Goal: Task Accomplishment & Management: Manage account settings

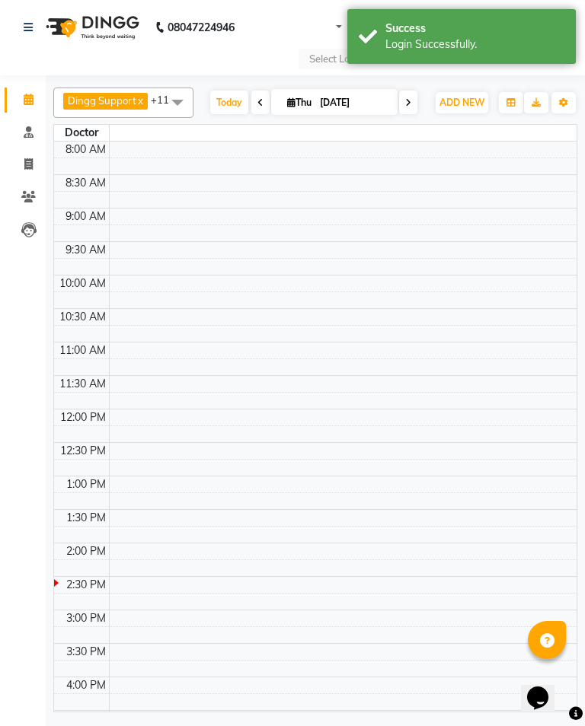
select select "en"
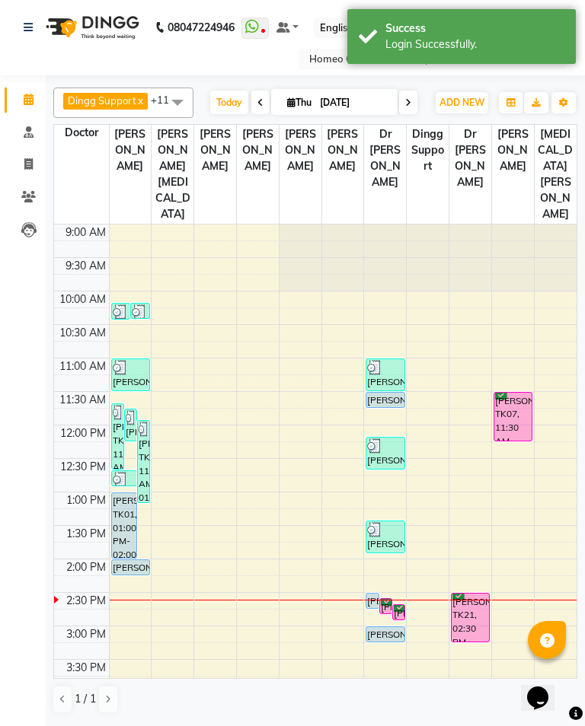
click at [471, 602] on div "[PERSON_NAME], TK21, 02:30 PM-03:15 PM, In Person - Consultation" at bounding box center [469, 618] width 37 height 48
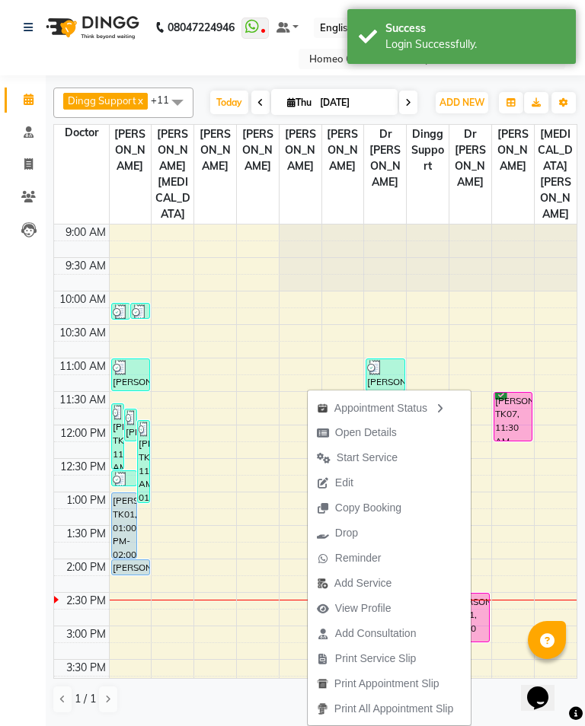
click at [544, 341] on td at bounding box center [342, 349] width 467 height 17
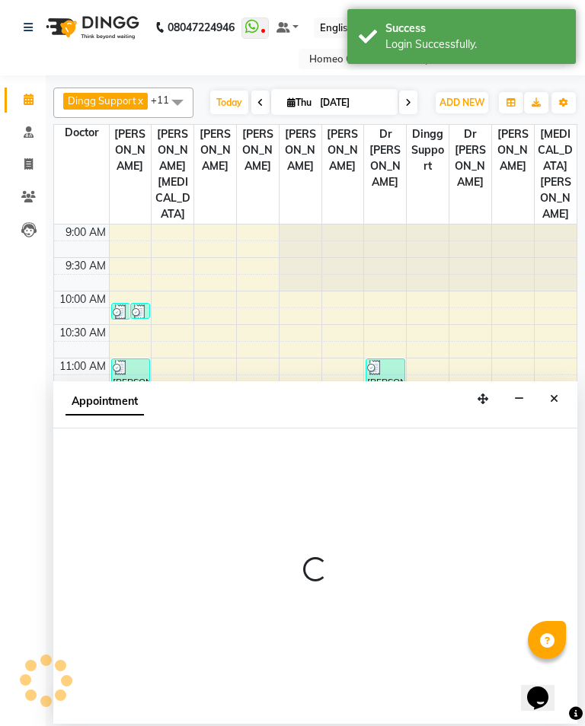
select select "66337"
select select "tentative"
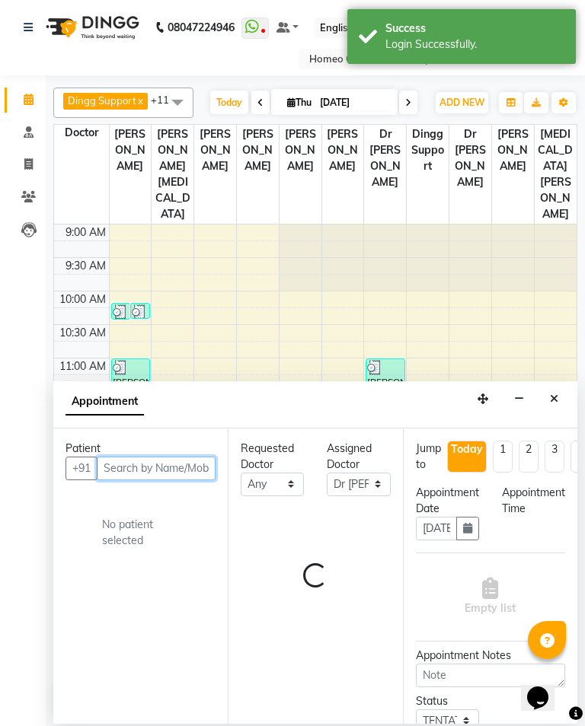
select select "870"
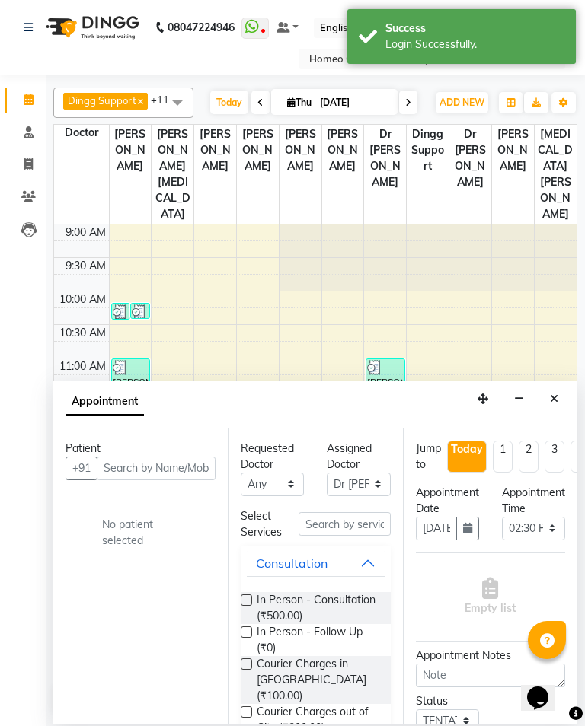
click at [554, 398] on icon "Close" at bounding box center [554, 399] width 8 height 11
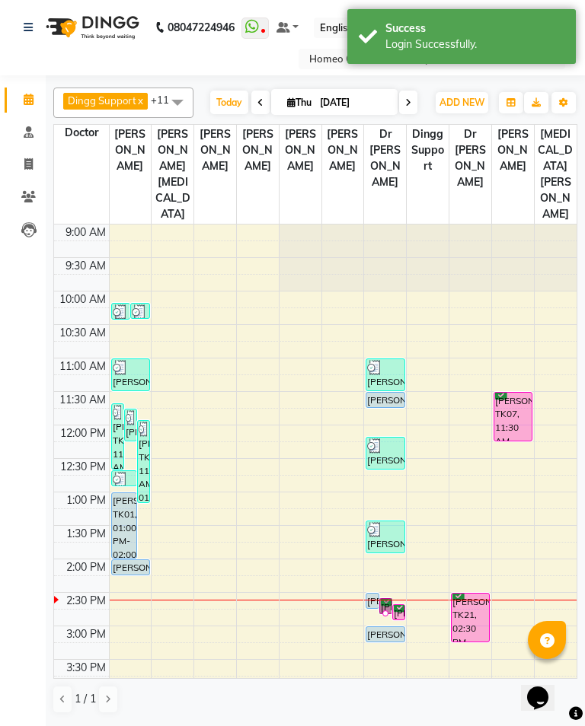
click at [383, 610] on div at bounding box center [385, 613] width 6 height 6
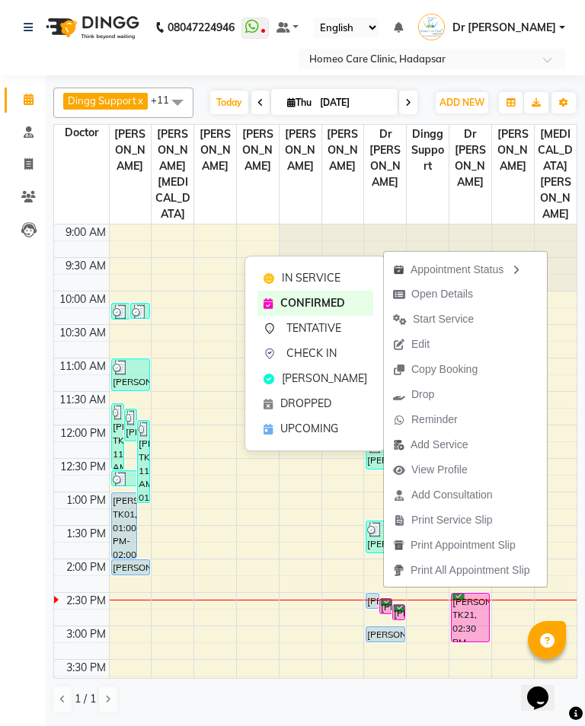
click at [482, 295] on button "Open Details" at bounding box center [465, 294] width 163 height 25
select select "6"
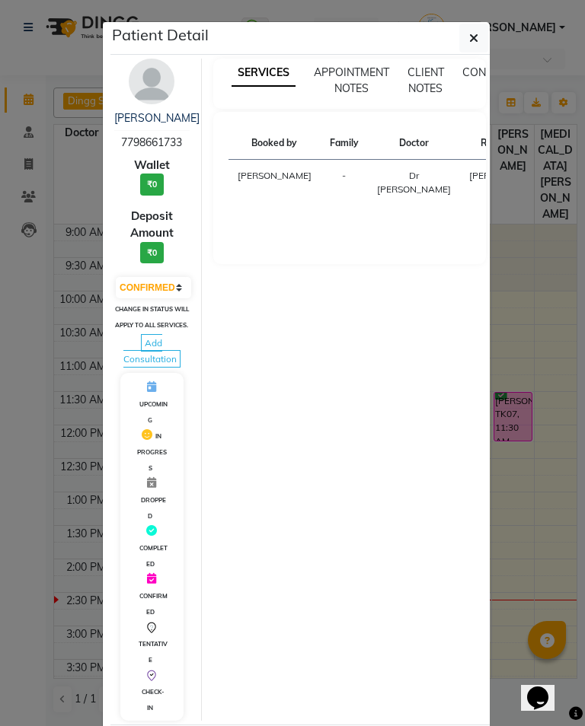
click at [162, 79] on img at bounding box center [152, 82] width 46 height 46
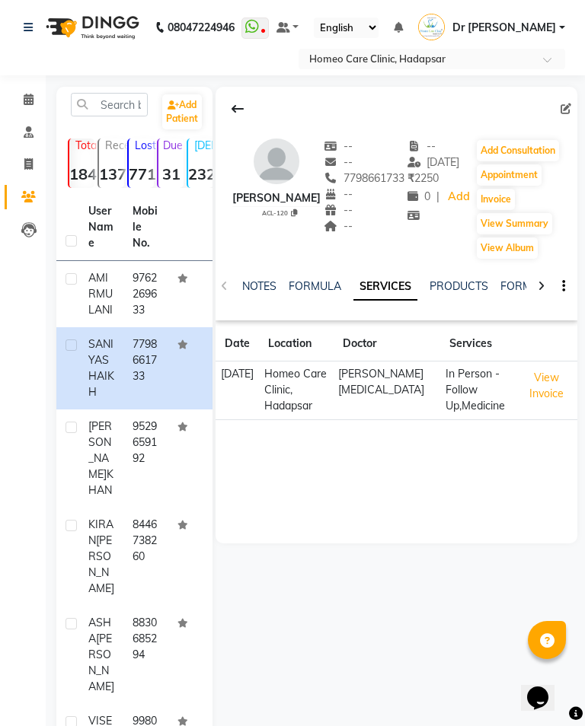
click at [526, 153] on button "Add Consultation" at bounding box center [518, 150] width 82 height 21
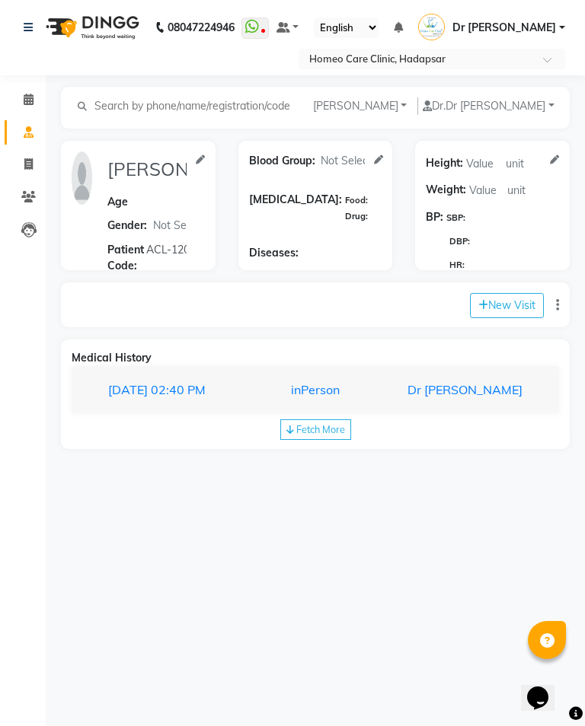
click at [480, 399] on div "Dr [PERSON_NAME]" at bounding box center [460, 390] width 145 height 18
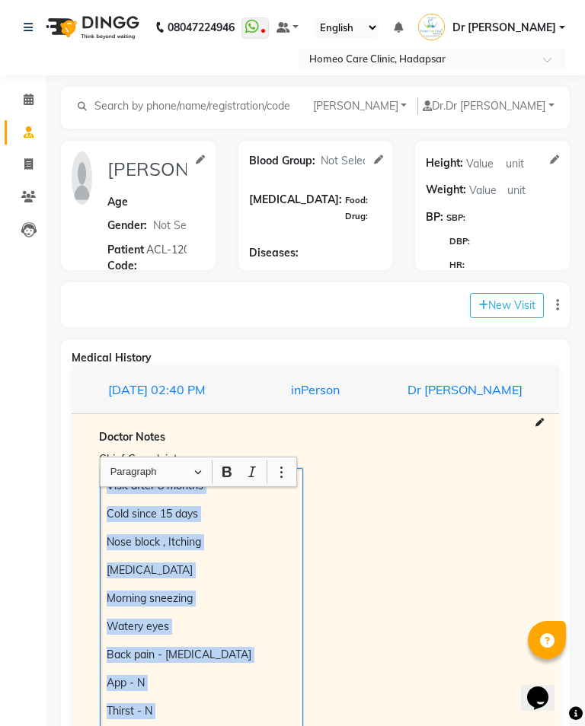
click at [505, 304] on button "New Visit" at bounding box center [507, 305] width 74 height 25
select select "875"
select select "inPerson"
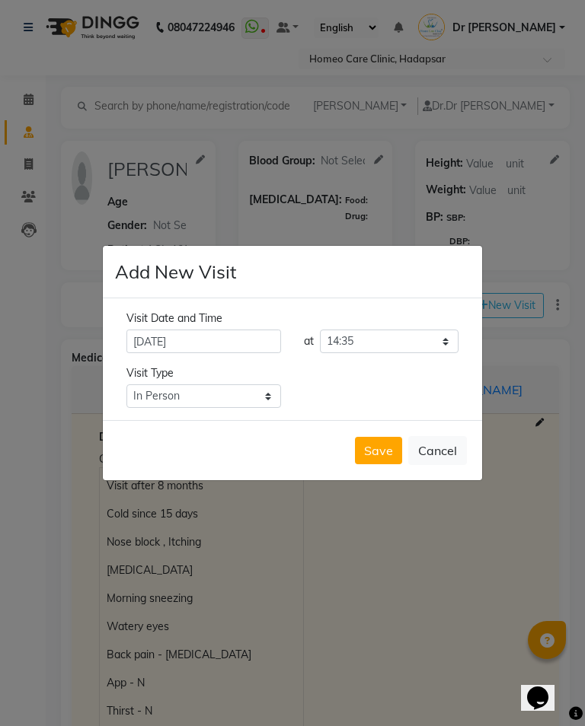
click at [387, 459] on button "Save" at bounding box center [378, 450] width 47 height 27
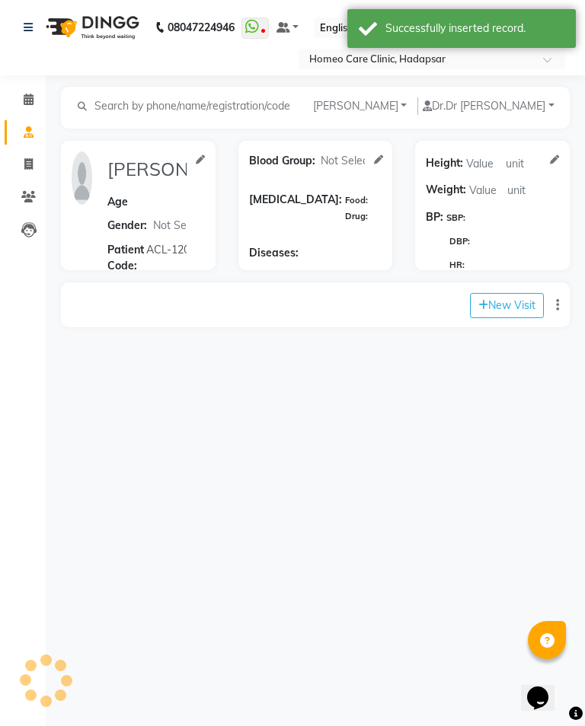
type input "[PERSON_NAME]"
select select
type input "ACL-120"
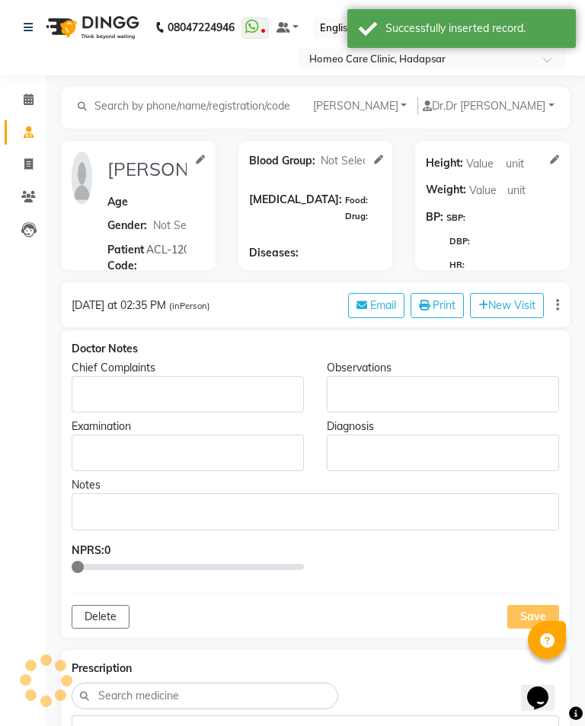
click at [189, 406] on div "Rich Text Editor, main" at bounding box center [188, 394] width 232 height 37
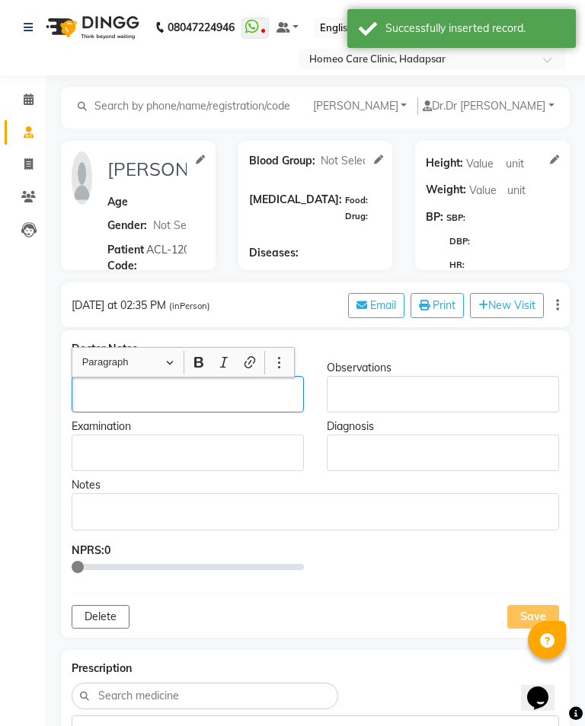
click at [159, 399] on p "Rich Text Editor, main" at bounding box center [187, 395] width 218 height 16
click at [164, 394] on p "Rich Text Editor, main" at bounding box center [187, 395] width 218 height 16
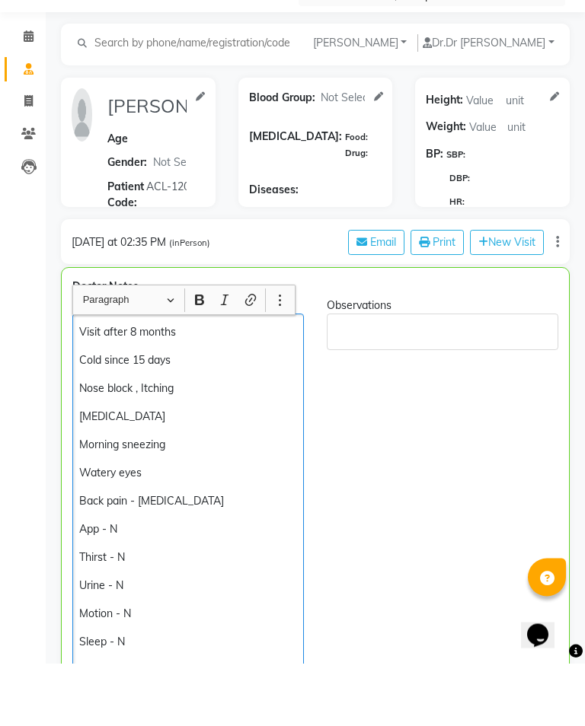
click at [202, 387] on p "Visit after 8 months" at bounding box center [187, 395] width 217 height 16
click at [73, 377] on div "Cold since 15 days Nose block , Itching [MEDICAL_DATA] Morning sneezing Watery …" at bounding box center [187, 578] width 231 height 403
click at [88, 377] on div "Cold since 15 days Nose block , Itching [MEDICAL_DATA] Morning sneezing Watery …" at bounding box center [187, 578] width 231 height 403
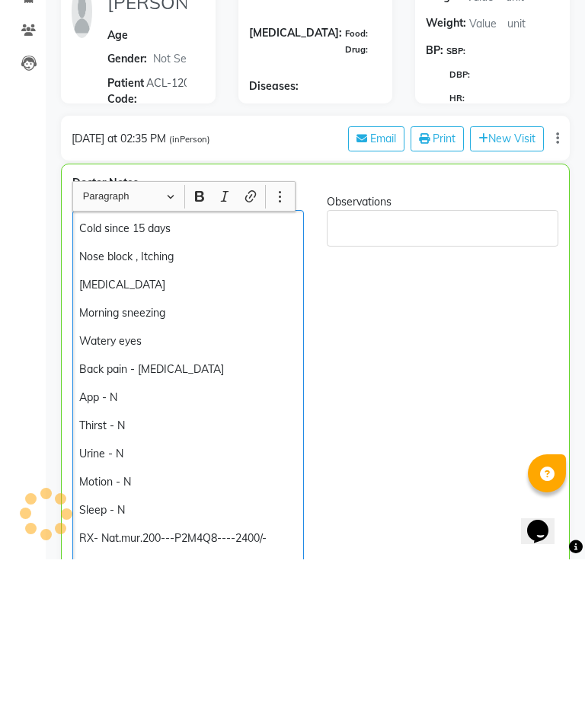
click at [204, 387] on p "Cold since 15 days" at bounding box center [187, 395] width 217 height 16
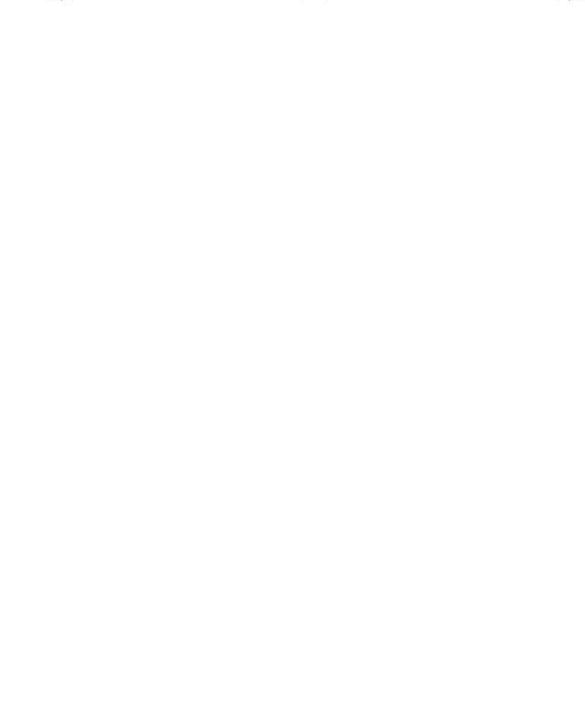
scroll to position [54, 0]
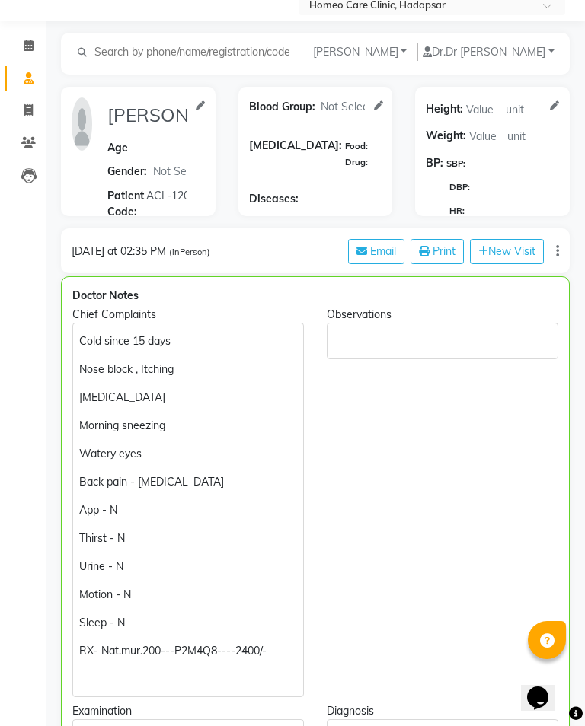
click at [228, 335] on p "Cold since 15 days" at bounding box center [187, 341] width 217 height 16
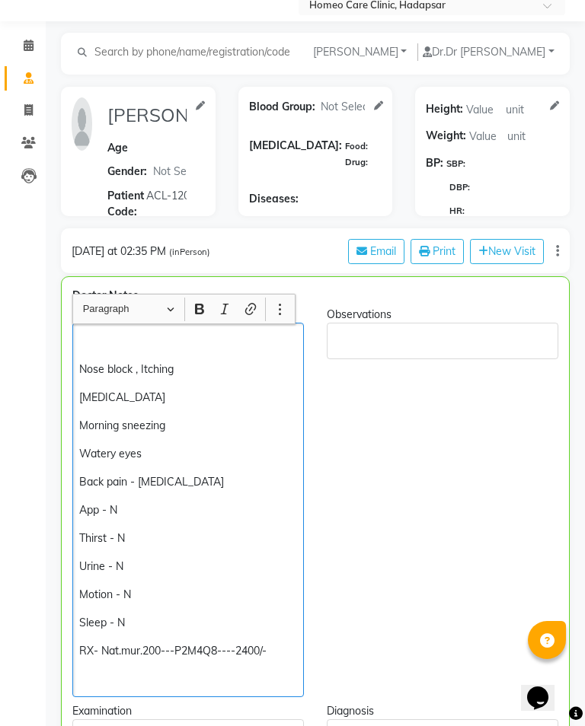
click at [82, 374] on p "Nose block , Itching" at bounding box center [187, 370] width 217 height 16
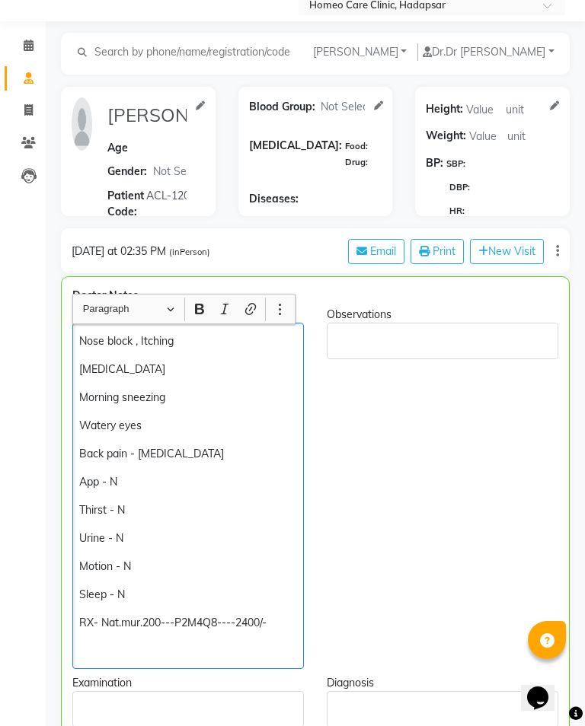
click at [219, 343] on p "Nose block , Itching" at bounding box center [187, 341] width 217 height 16
click at [187, 374] on p "[MEDICAL_DATA]" at bounding box center [187, 370] width 217 height 16
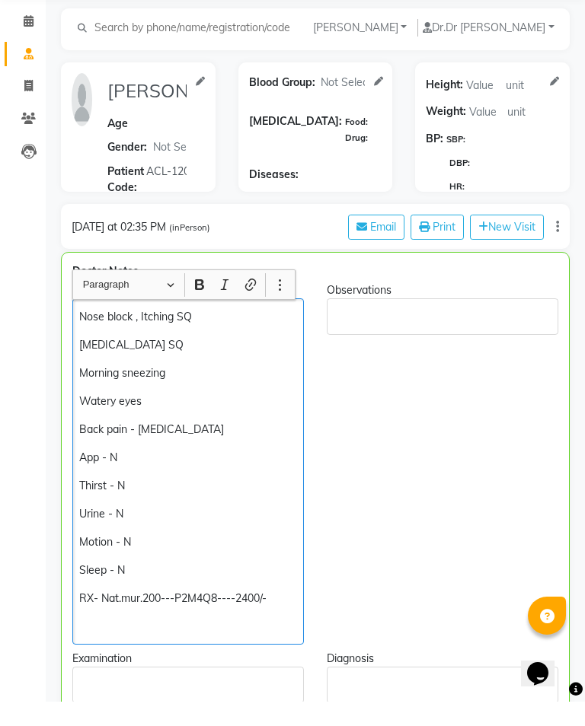
click at [239, 390] on p "Morning sneezing" at bounding box center [187, 398] width 217 height 16
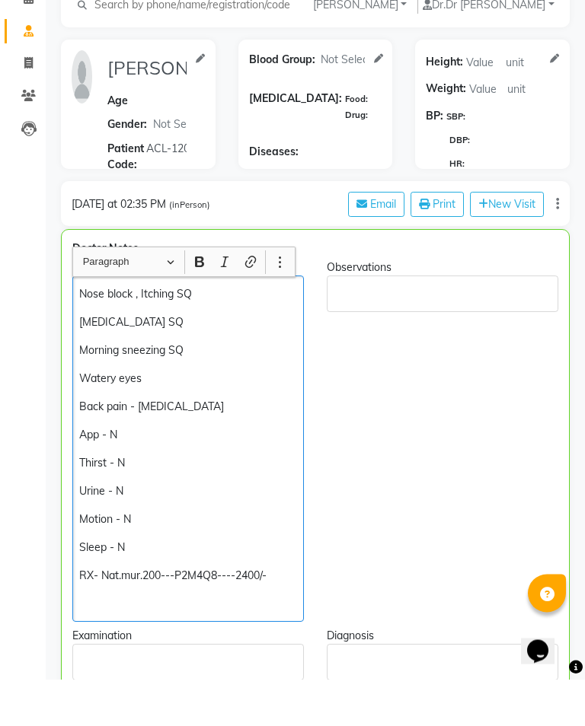
click at [179, 418] on p "Watery eyes" at bounding box center [187, 426] width 217 height 16
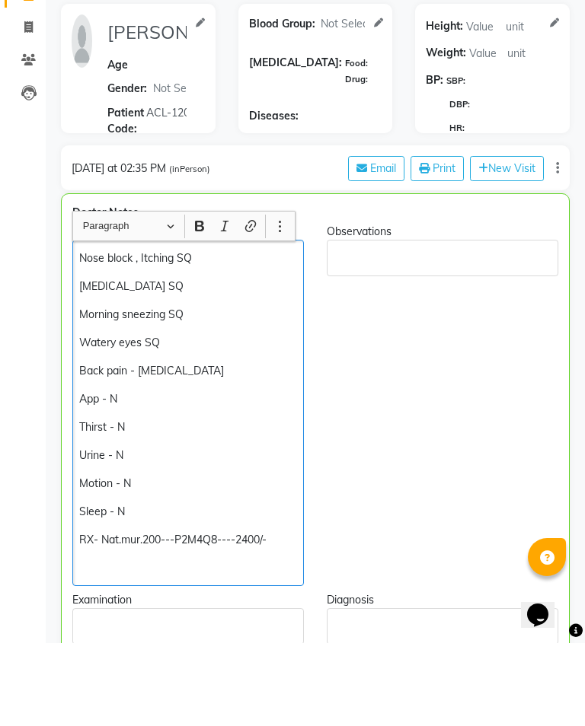
click at [215, 384] on div "Nose block , Itching SQ [MEDICAL_DATA] SQ Morning sneezing SQ Watery eyes SQ Ba…" at bounding box center [187, 496] width 231 height 346
click at [220, 446] on p "Back pain - [MEDICAL_DATA]" at bounding box center [187, 454] width 217 height 16
click at [223, 446] on p "Back pain - [MEDICAL_DATA]" at bounding box center [187, 454] width 217 height 16
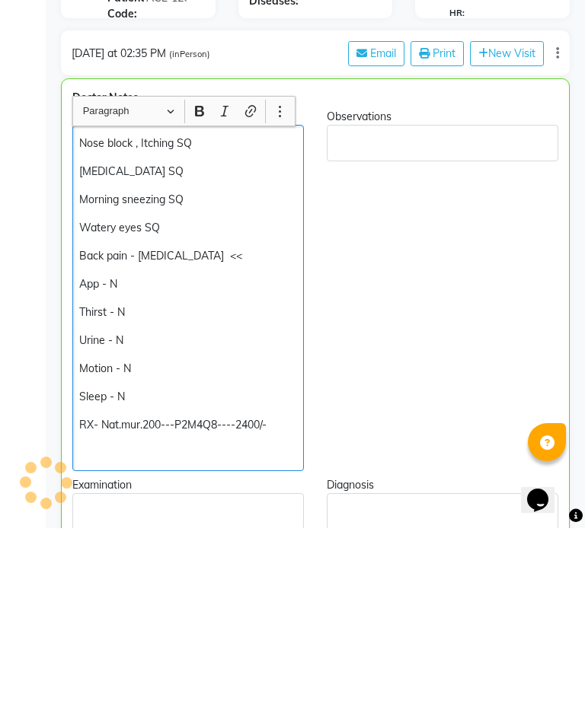
click at [148, 411] on div "Nose block , Itching SQ [MEDICAL_DATA] SQ Morning sneezing SQ Watery eyes SQ Ba…" at bounding box center [187, 496] width 231 height 346
click at [163, 615] on p "RX- Nat.mur.200---P2M4Q8----2400/-" at bounding box center [187, 623] width 217 height 16
click at [155, 615] on p "RX- Nat.mur.200---P2M4Q8----2400/-" at bounding box center [187, 623] width 217 height 16
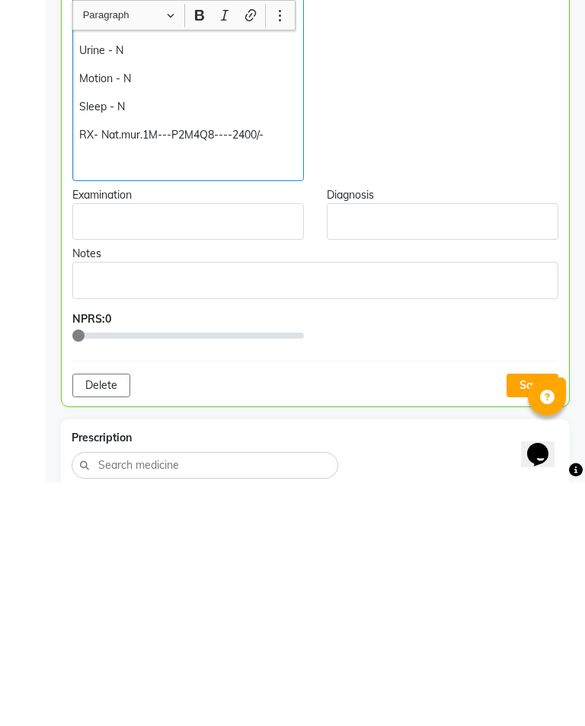
click at [541, 617] on button "Save" at bounding box center [532, 629] width 52 height 24
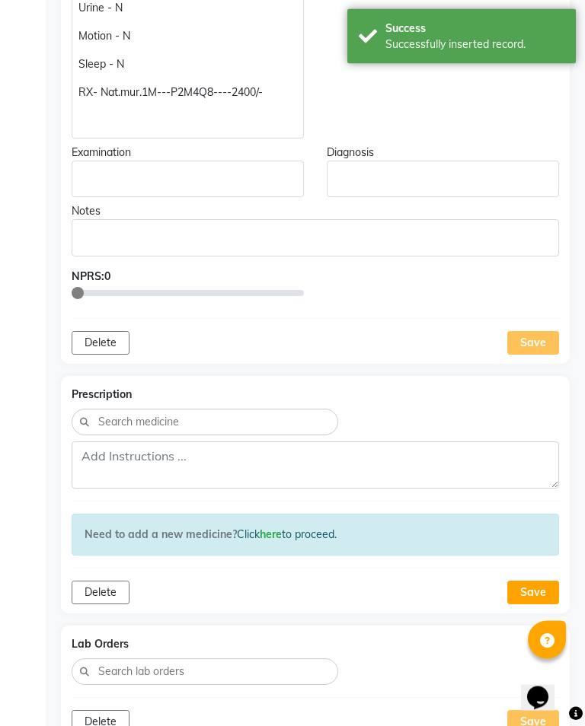
scroll to position [592, 0]
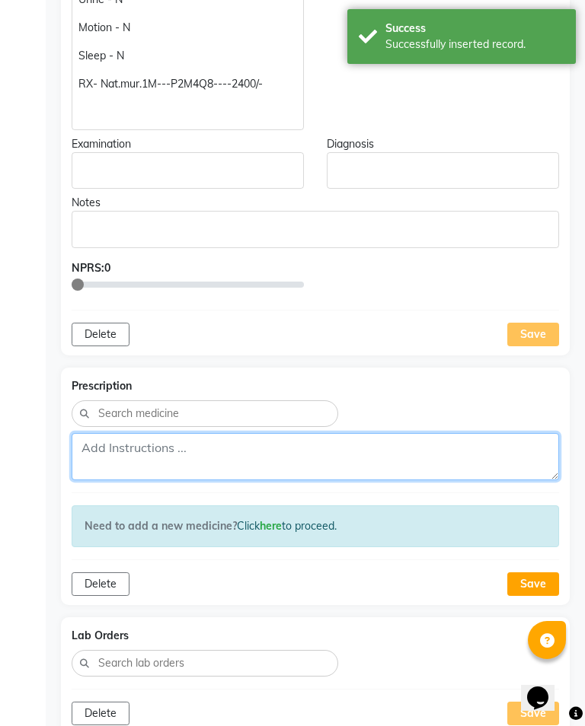
click at [183, 457] on textarea at bounding box center [315, 456] width 487 height 47
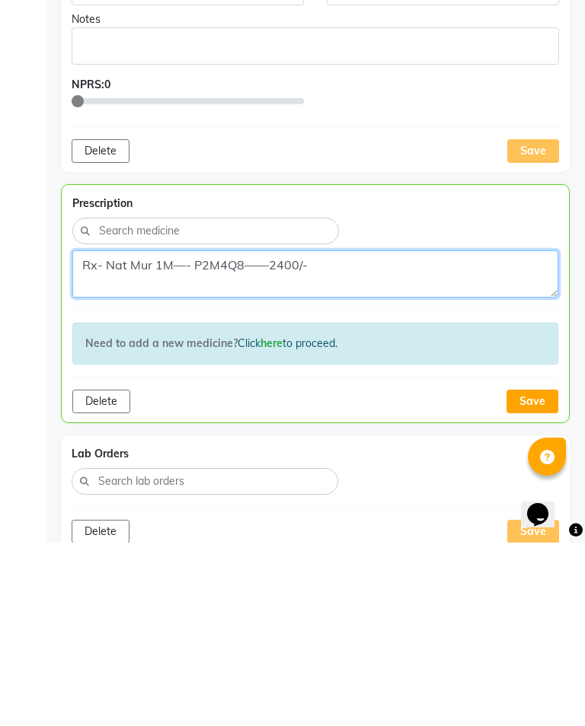
type textarea "Rx- Nat Mur 1M—- P2M4Q8——2400/-"
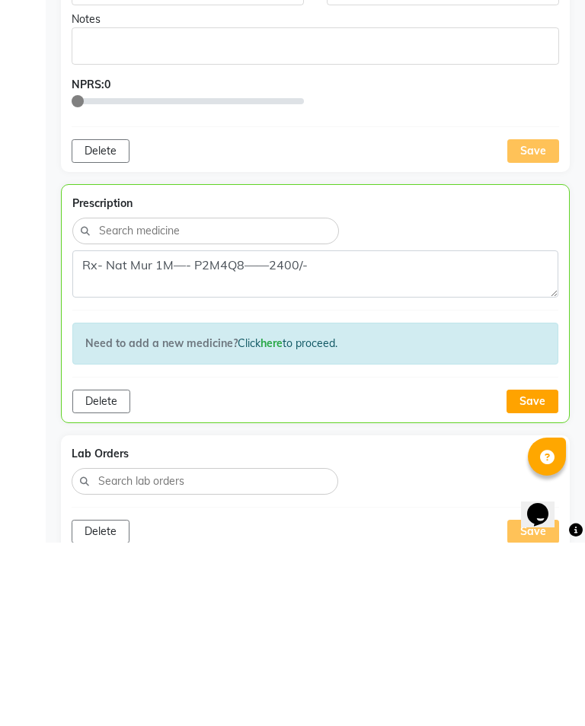
click at [531, 573] on button "Save" at bounding box center [532, 585] width 52 height 24
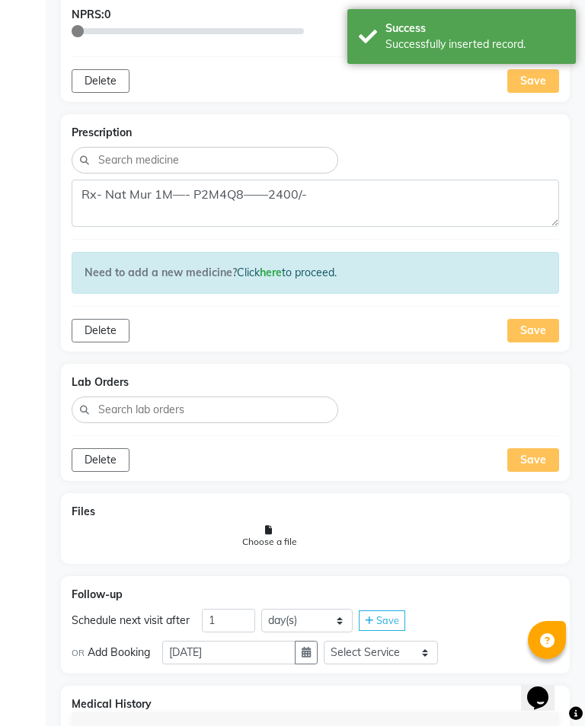
scroll to position [878, 0]
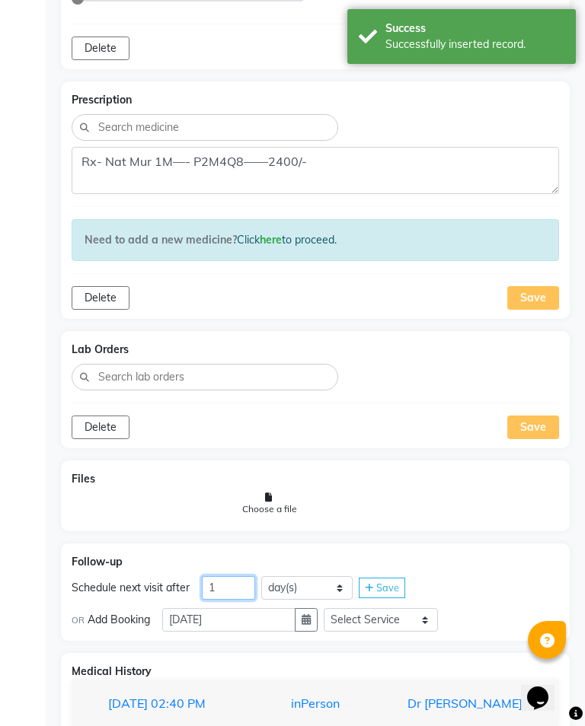
click at [236, 595] on input "1" at bounding box center [228, 588] width 53 height 24
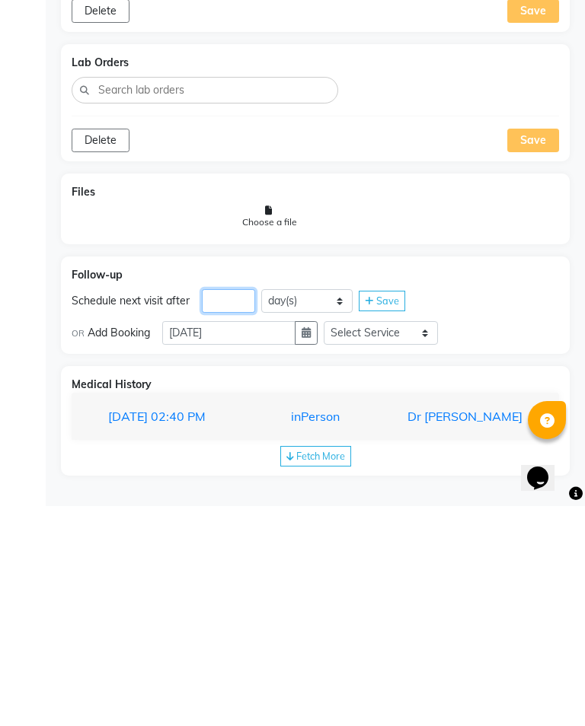
type input "2"
type input "39"
click at [380, 515] on span "Save" at bounding box center [387, 521] width 23 height 12
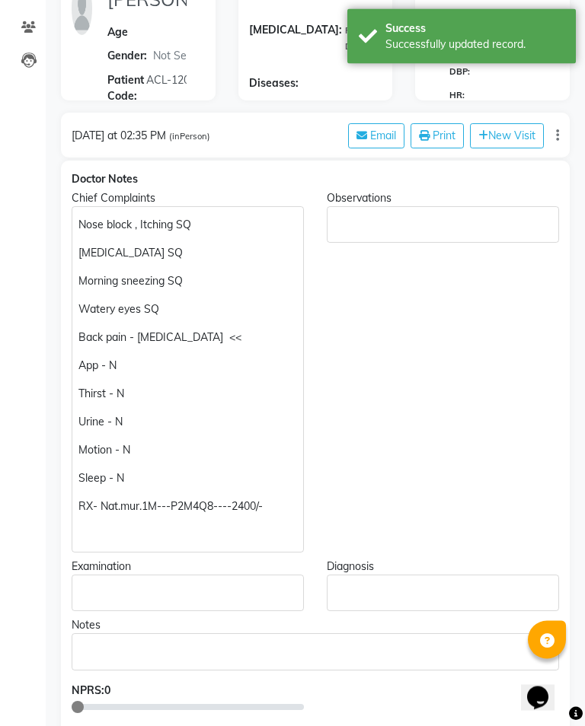
scroll to position [0, 0]
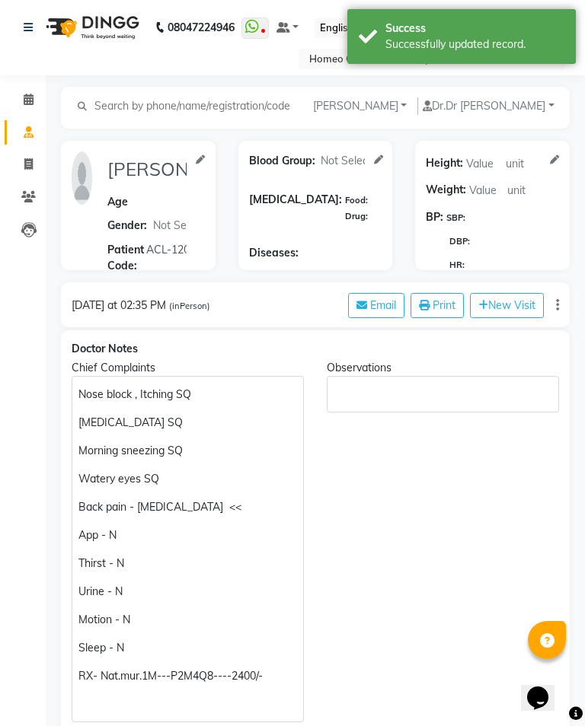
click at [30, 75] on nav "08047224946 Select Location × Homeo Care Clinic, Hadapsar WhatsApp Status ✕ Sta…" at bounding box center [292, 37] width 585 height 75
click at [29, 101] on icon at bounding box center [29, 99] width 10 height 11
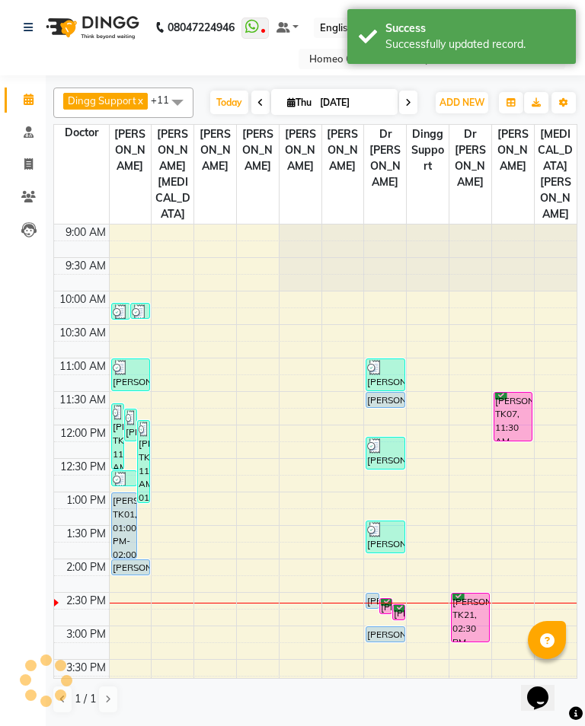
click at [31, 75] on nav "08047224946 Select Location × Homeo Care Clinic, Hadapsar WhatsApp Status ✕ Sta…" at bounding box center [292, 37] width 585 height 75
click at [395, 606] on icon at bounding box center [400, 606] width 12 height 1
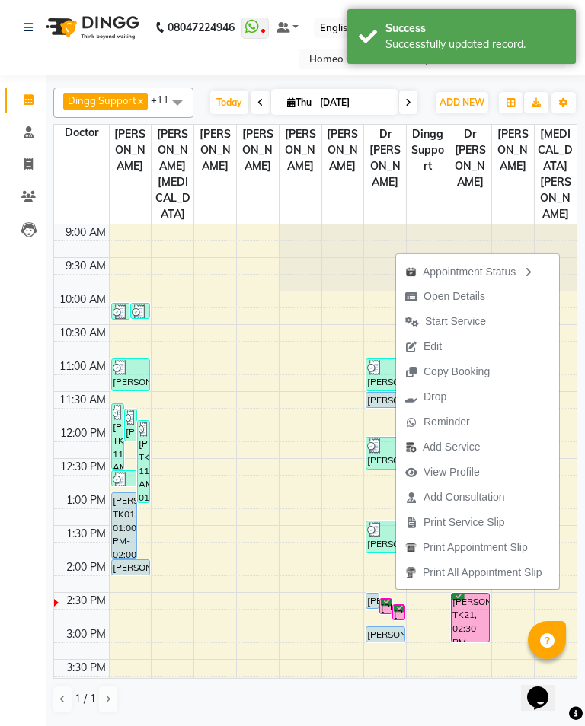
click at [487, 291] on span "Open Details" at bounding box center [445, 296] width 98 height 25
select select "6"
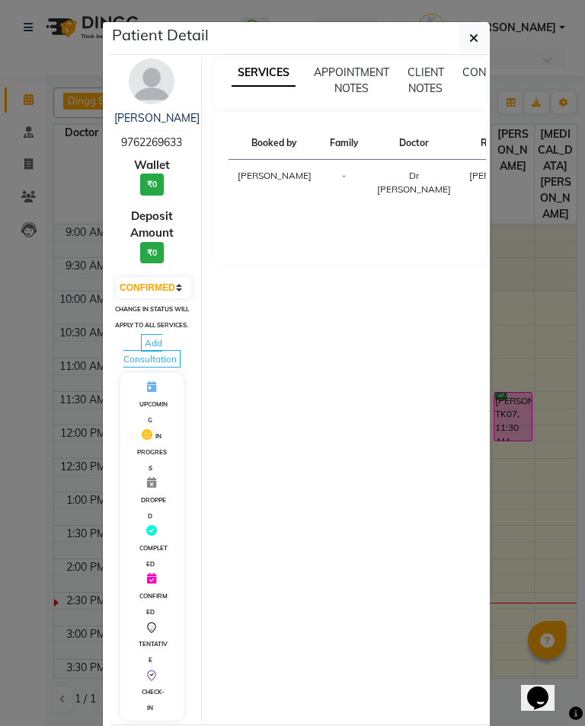
click at [160, 72] on img at bounding box center [152, 82] width 46 height 46
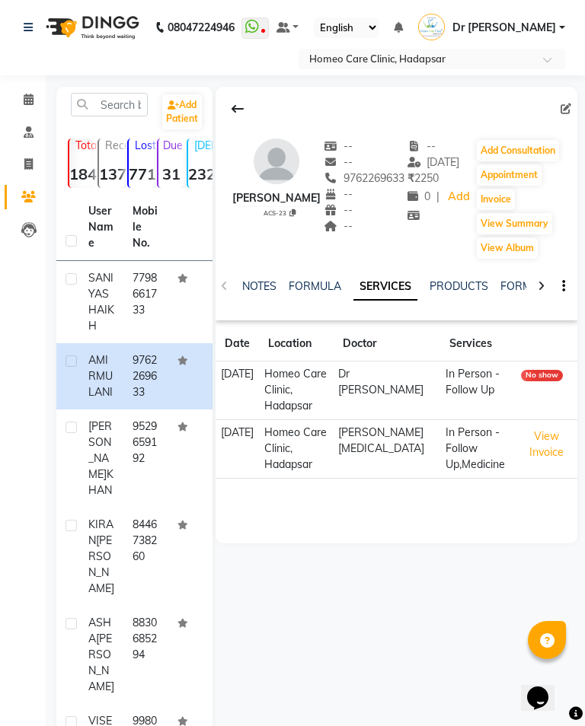
click at [517, 156] on button "Add Consultation" at bounding box center [518, 150] width 82 height 21
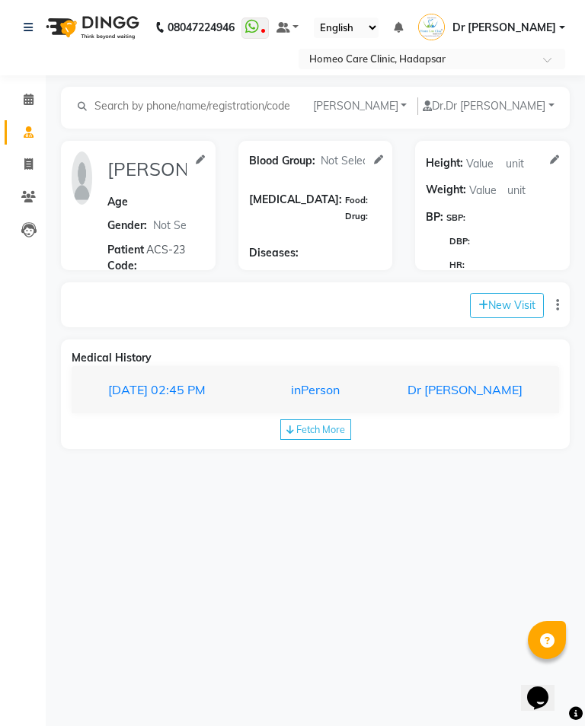
click at [493, 387] on div "Dr [PERSON_NAME]" at bounding box center [460, 390] width 145 height 18
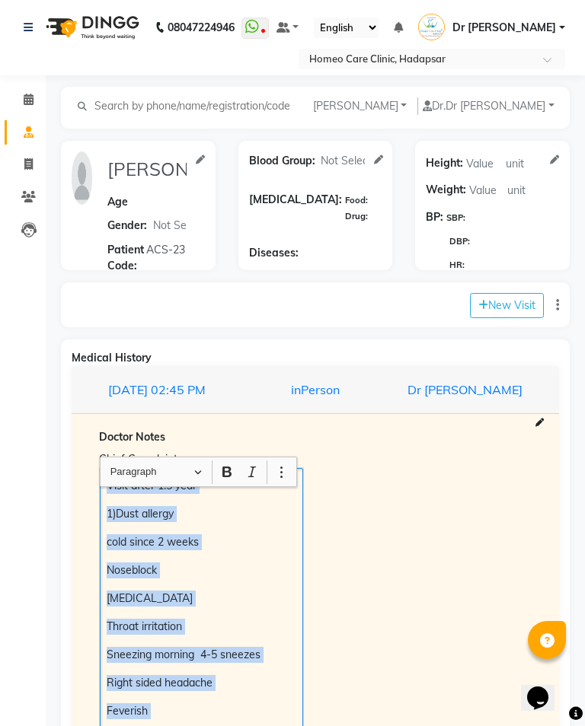
click at [518, 304] on button "New Visit" at bounding box center [507, 305] width 74 height 25
select select "875"
select select "inPerson"
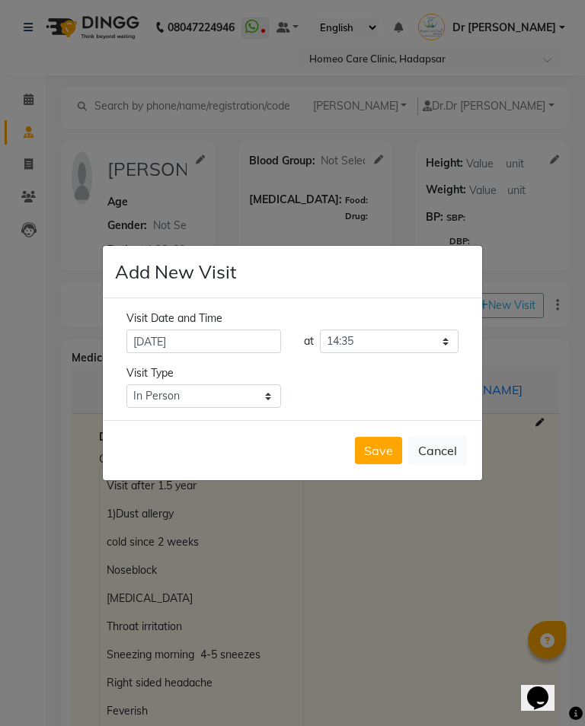
click at [382, 457] on button "Save" at bounding box center [378, 450] width 47 height 27
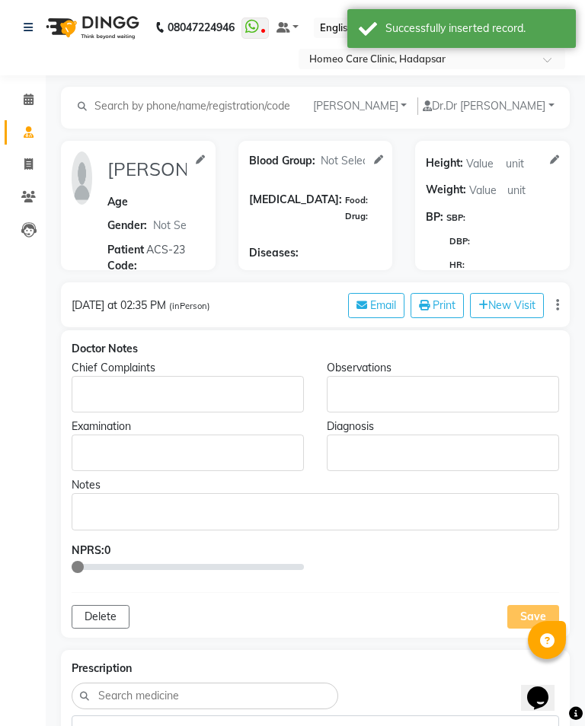
type input "[PERSON_NAME]"
select select
type input "ACS-23"
click at [157, 395] on p "Rich Text Editor, main" at bounding box center [187, 395] width 218 height 16
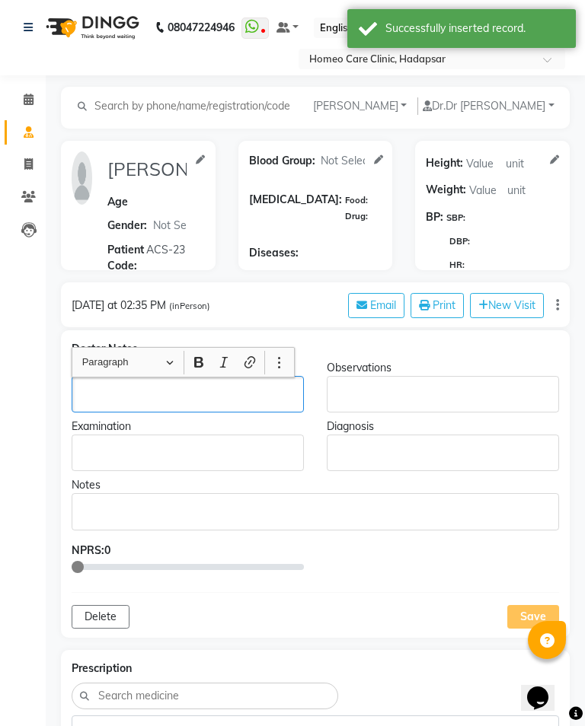
click at [155, 390] on p "Rich Text Editor, main" at bounding box center [187, 395] width 218 height 16
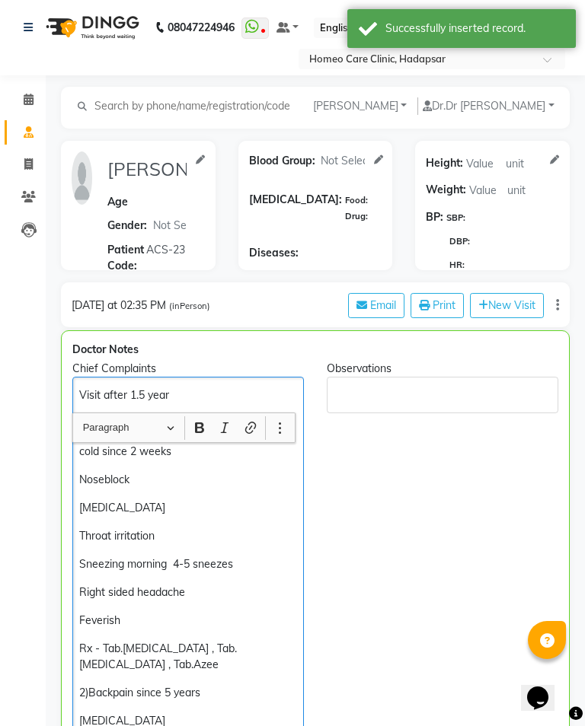
scroll to position [169, 0]
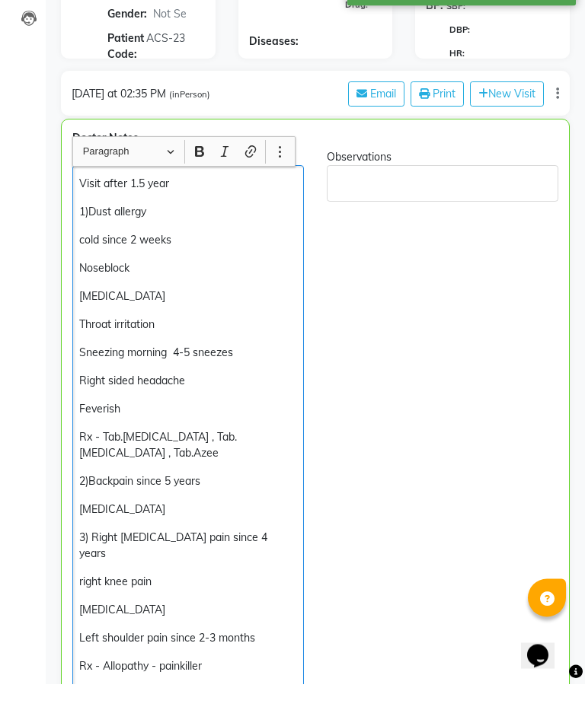
click at [200, 218] on p "Visit after 1.5 year" at bounding box center [187, 226] width 217 height 16
click at [81, 247] on p "1)Dust allergy" at bounding box center [187, 255] width 217 height 16
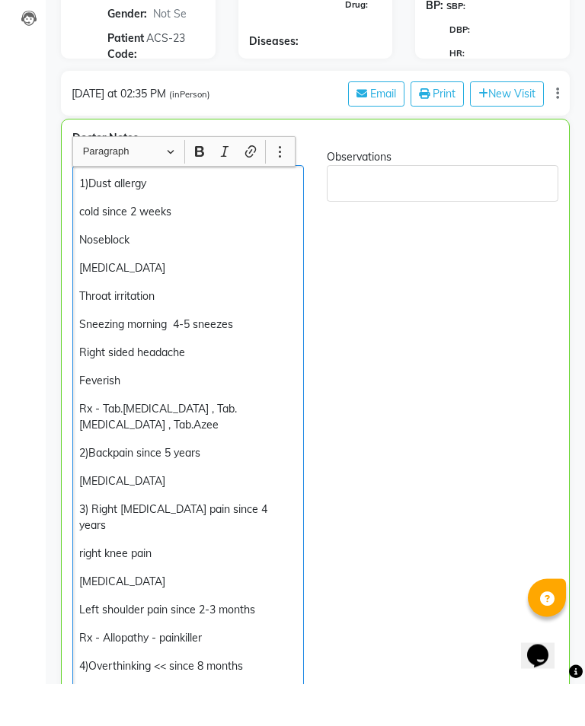
click at [190, 275] on p "Noseblock" at bounding box center [187, 283] width 217 height 16
click at [167, 303] on p "[MEDICAL_DATA]" at bounding box center [187, 311] width 217 height 16
click at [200, 331] on p "Throat irritation" at bounding box center [187, 339] width 217 height 16
click at [264, 359] on p "Sneezing morning 4-5 sneezes" at bounding box center [187, 367] width 217 height 16
click at [231, 387] on p "Right sided headache" at bounding box center [187, 395] width 217 height 16
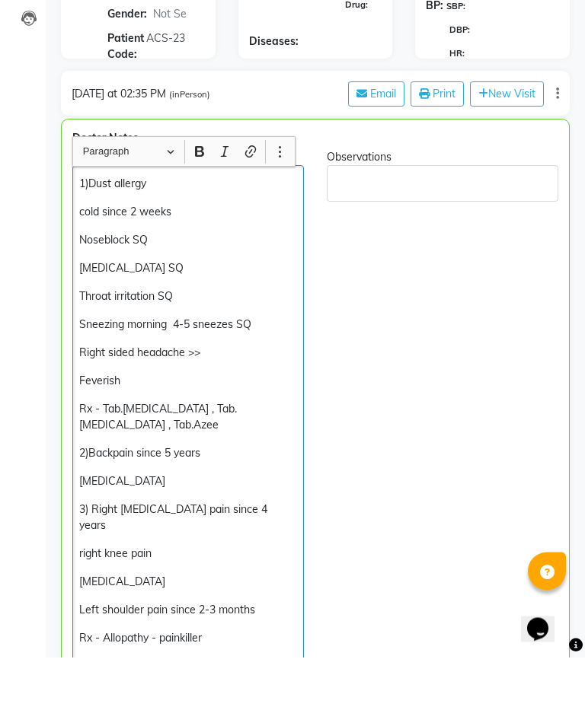
scroll to position [141, 0]
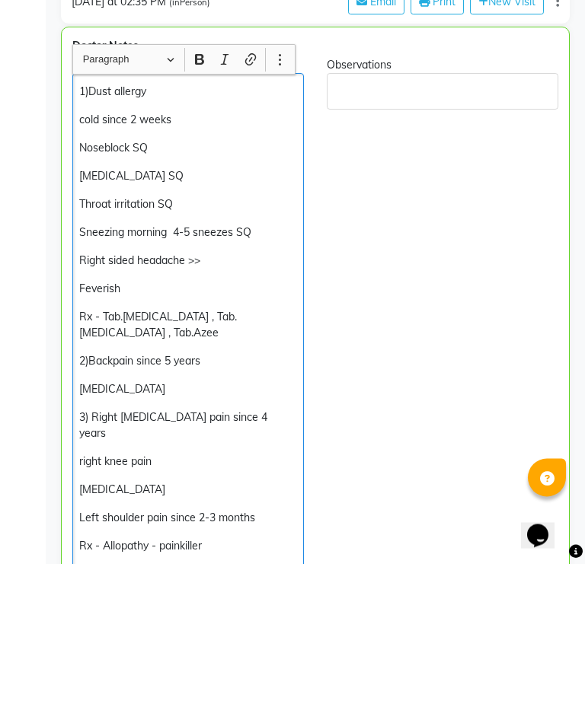
click at [164, 444] on p "Feverish" at bounding box center [187, 452] width 217 height 16
click at [177, 275] on p "cold since 2 weeks" at bounding box center [187, 283] width 217 height 16
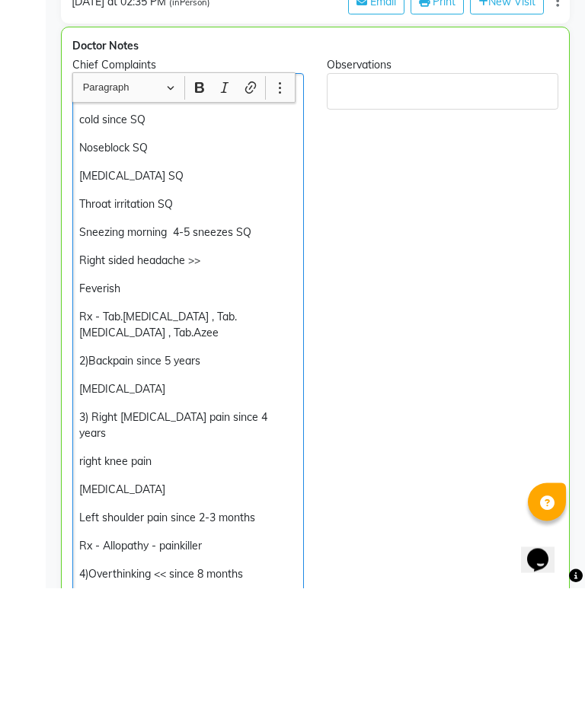
scroll to position [165, 0]
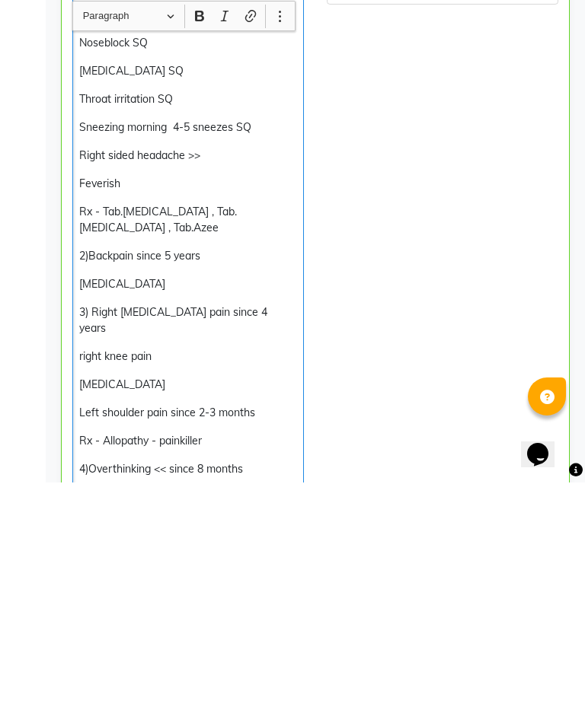
click at [167, 212] on div "1)Dust allergy cold since SQ Noseblock SQ [MEDICAL_DATA] SQ Throat irritation S…" at bounding box center [187, 584] width 231 height 744
click at [171, 419] on p "Feverish" at bounding box center [187, 427] width 217 height 16
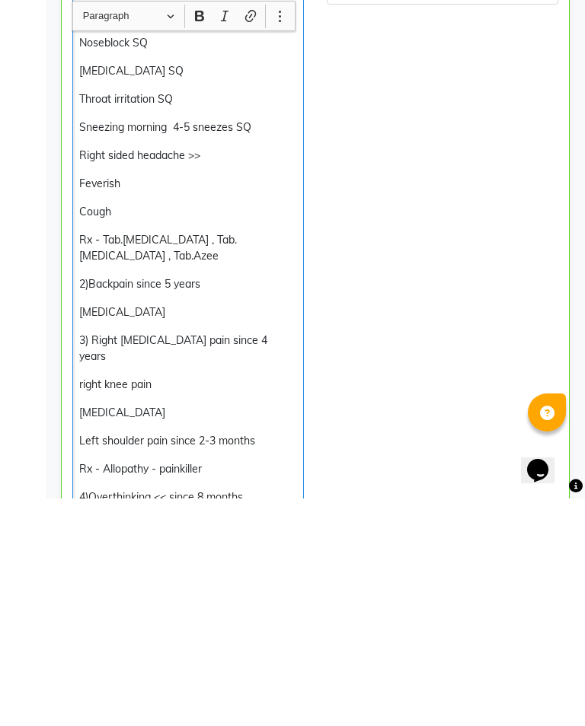
scroll to position [196, 0]
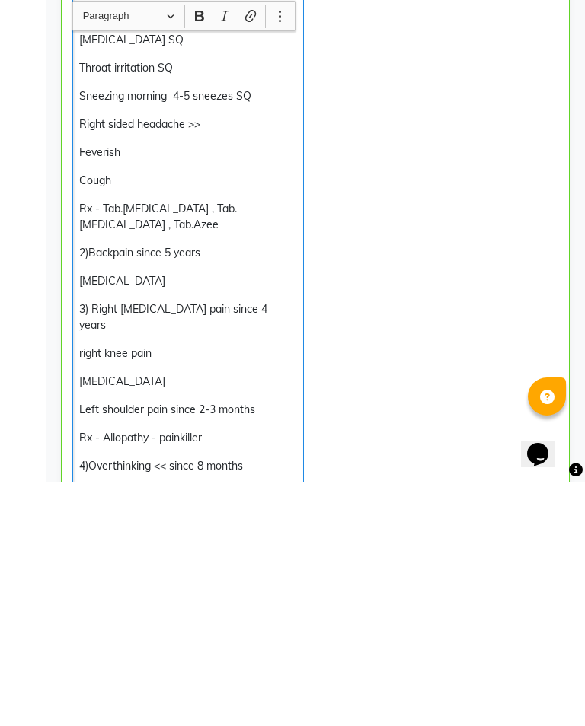
click at [184, 517] on p "[MEDICAL_DATA]" at bounding box center [187, 525] width 217 height 16
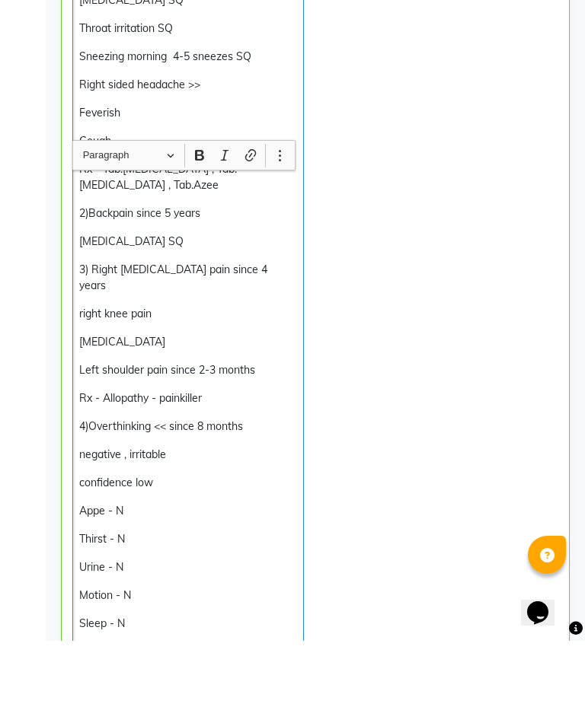
scroll to position [394, 0]
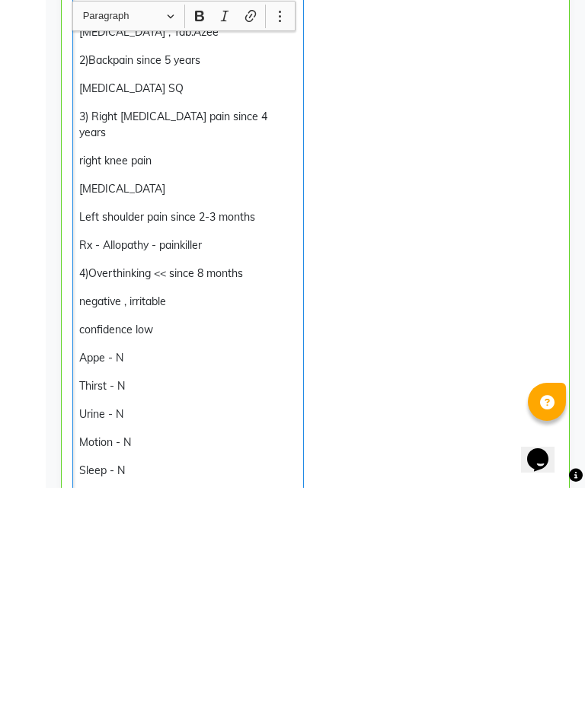
click at [172, 504] on p "4)Overthinking << since 8 months" at bounding box center [187, 512] width 217 height 16
click at [225, 532] on p "negative , irritable" at bounding box center [187, 540] width 217 height 16
click at [128, 532] on p "negative , irritable >>" at bounding box center [187, 540] width 217 height 16
click at [216, 532] on p "negative SQ irritable >>" at bounding box center [187, 540] width 217 height 16
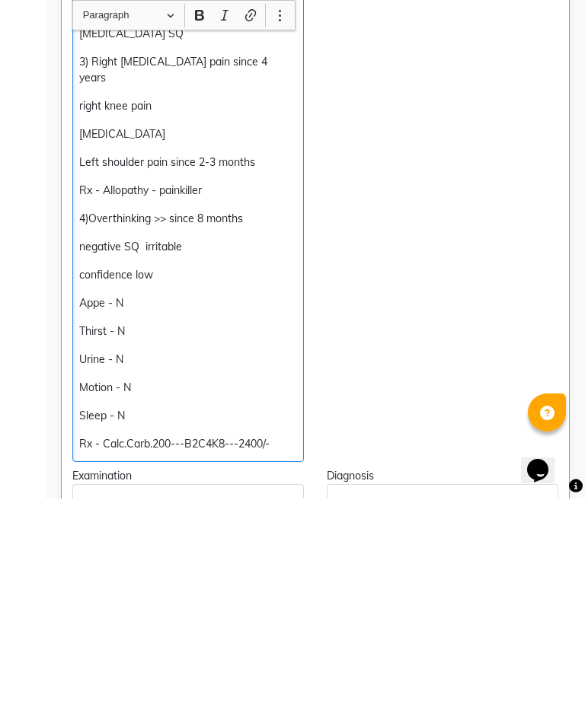
scroll to position [477, 0]
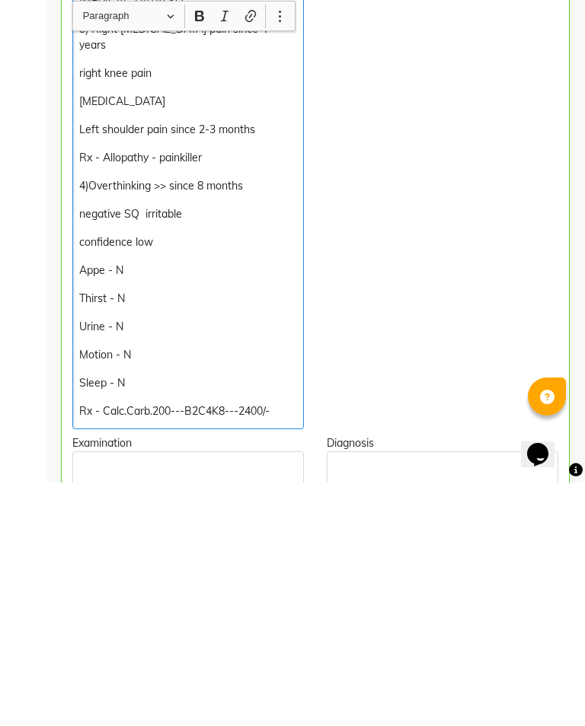
click at [189, 478] on p "confidence low" at bounding box center [187, 486] width 217 height 16
click at [174, 241] on div "1)Dust allergy cold since SQ Noseblock SQ [MEDICAL_DATA] SQ Throat irritation S…" at bounding box center [187, 286] width 231 height 773
click at [164, 506] on p "Appe - N" at bounding box center [187, 514] width 217 height 16
click at [228, 591] on p "Motion - N" at bounding box center [187, 599] width 217 height 16
click at [155, 506] on p "Appe - N" at bounding box center [187, 514] width 217 height 16
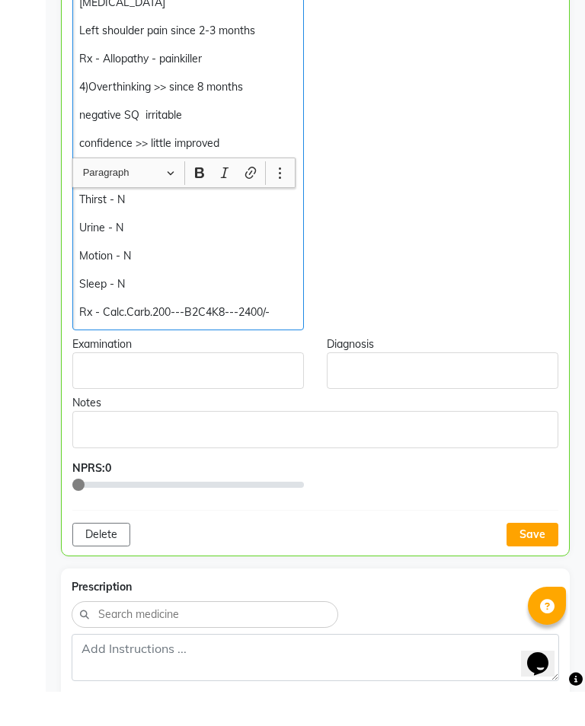
scroll to position [786, 0]
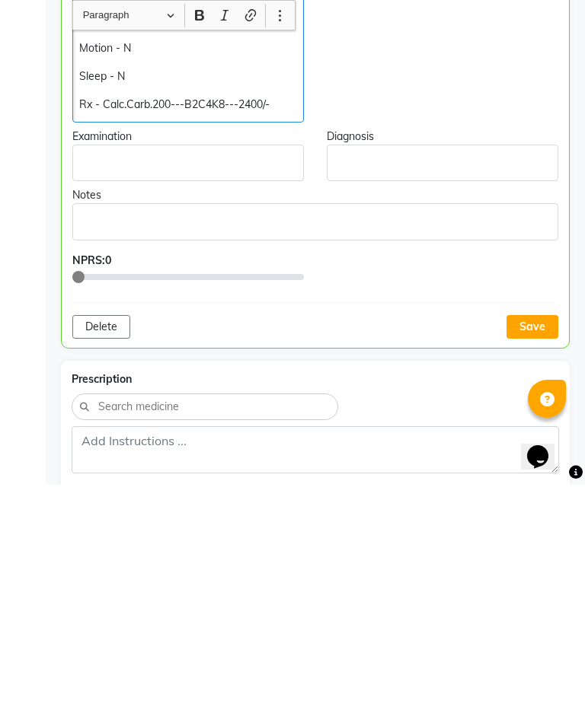
click at [167, 338] on p "Rx - Calc.Carb.200---B2C4K8---2400/-" at bounding box center [187, 346] width 217 height 16
click at [534, 556] on button "Save" at bounding box center [532, 568] width 52 height 24
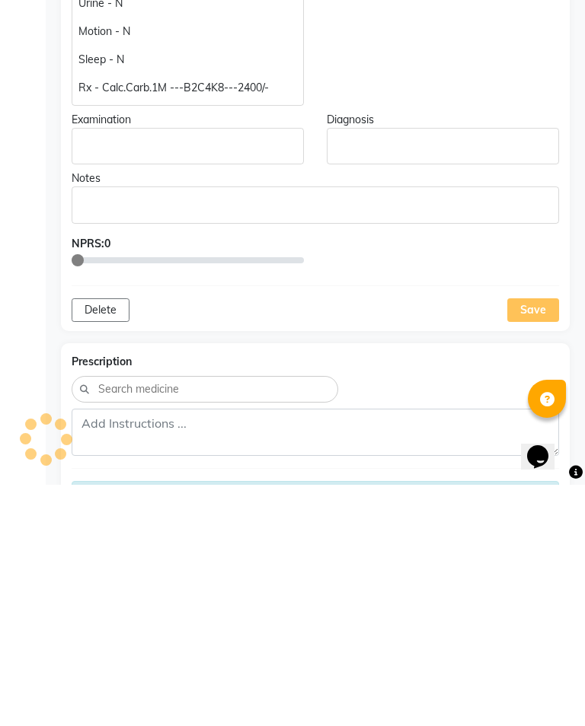
scroll to position [1027, 0]
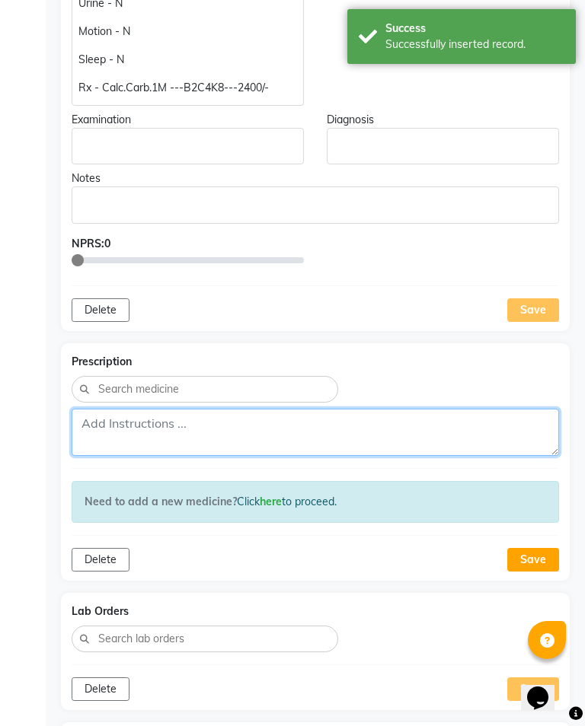
click at [244, 434] on textarea at bounding box center [315, 432] width 487 height 47
type textarea "E"
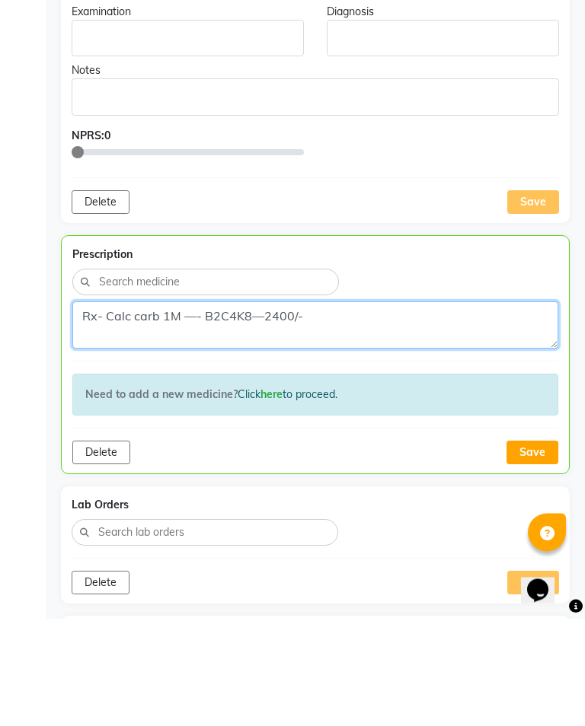
type textarea "Rx- Calc carb 1M —- B2C4K8—2400/-"
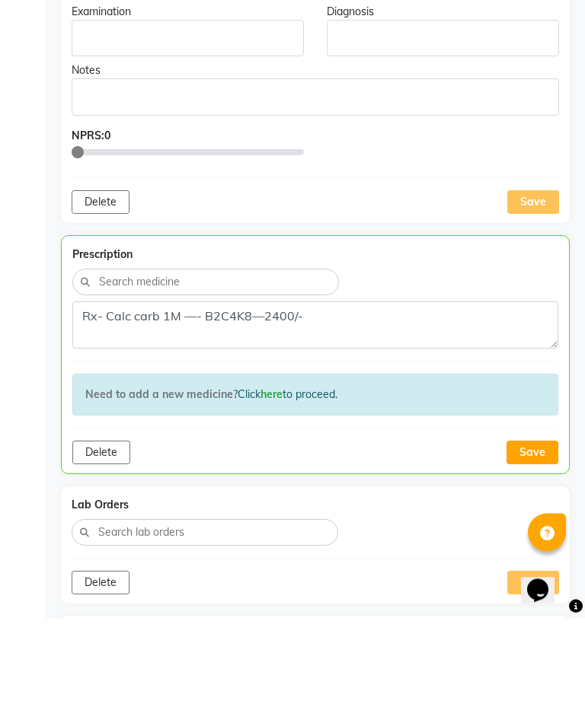
click at [539, 549] on button "Save" at bounding box center [532, 561] width 52 height 24
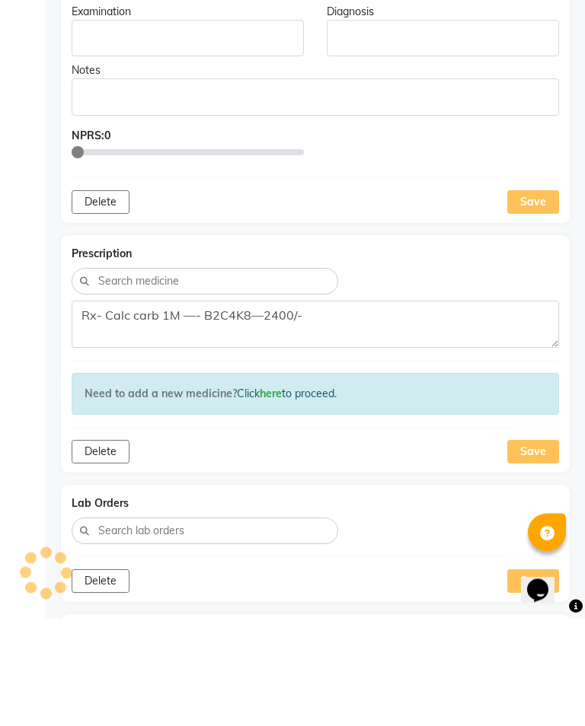
scroll to position [1135, 0]
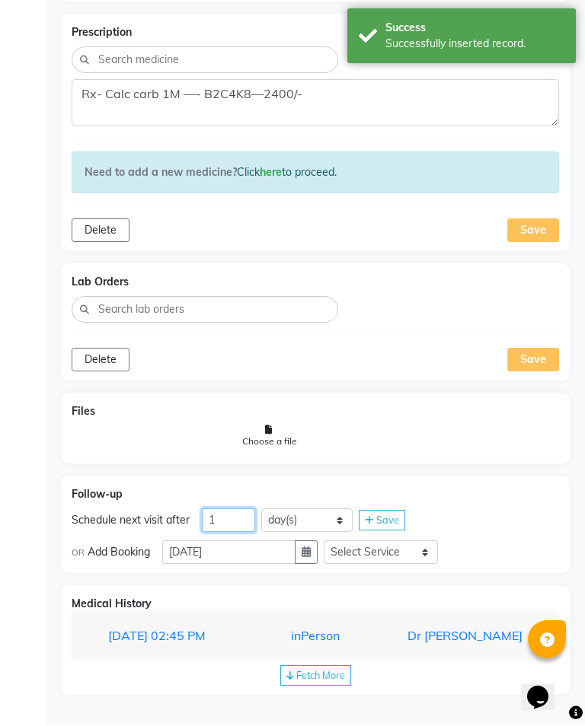
click at [237, 528] on input "1" at bounding box center [228, 521] width 53 height 24
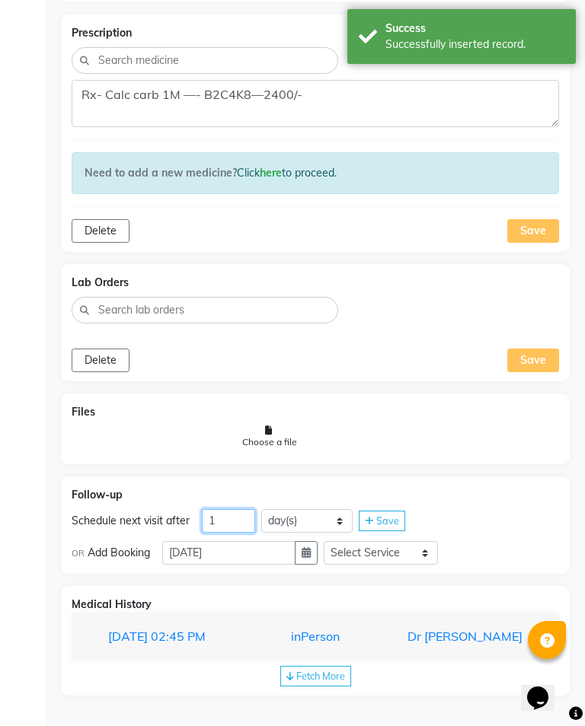
scroll to position [1382, 0]
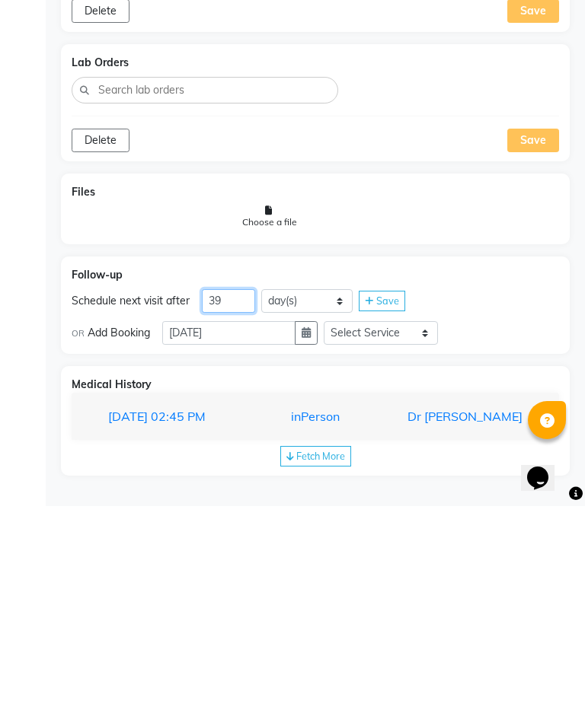
type input "39"
click at [385, 515] on span "Save" at bounding box center [387, 521] width 23 height 12
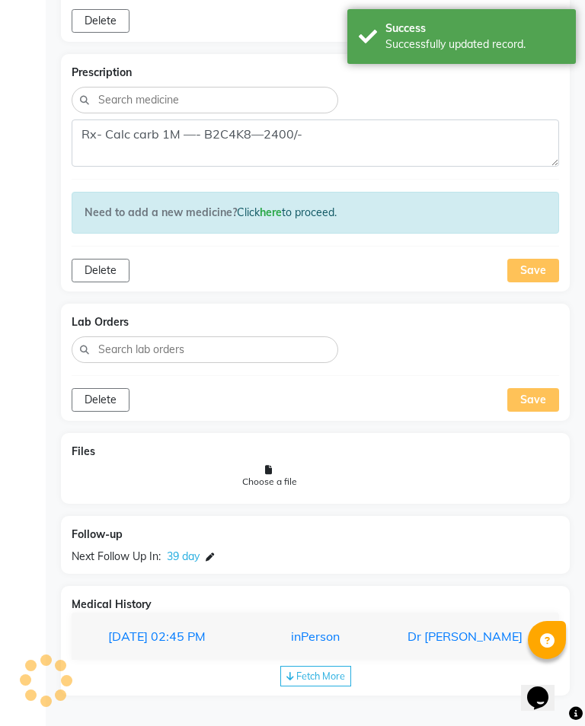
scroll to position [1318, 0]
click at [531, 276] on div "Save" at bounding box center [533, 271] width 52 height 24
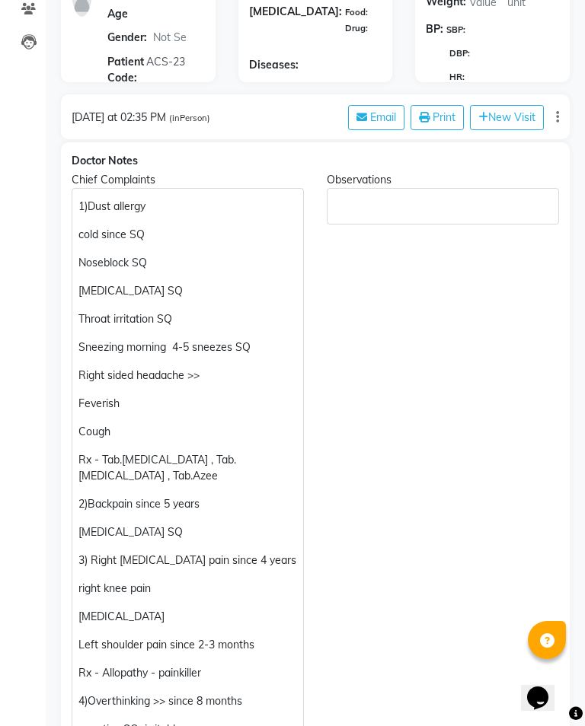
scroll to position [184, 0]
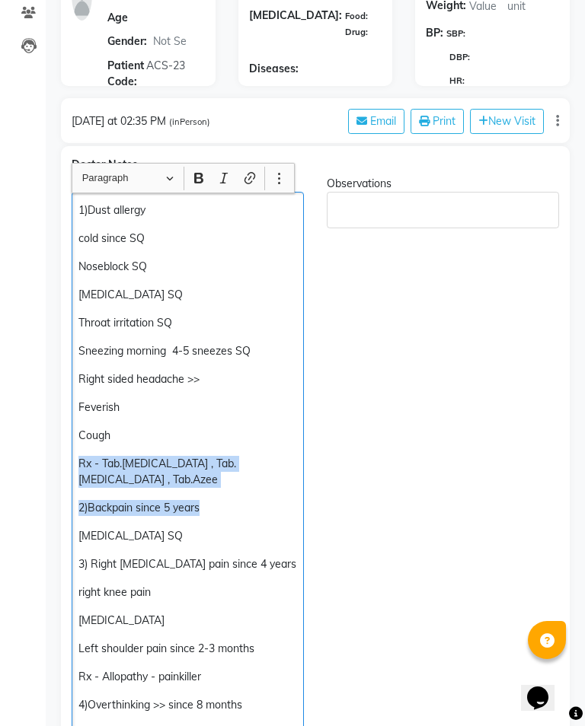
click at [266, 580] on div "1)Dust allergy cold since SQ Noseblock SQ [MEDICAL_DATA] SQ Throat irritation S…" at bounding box center [188, 570] width 232 height 757
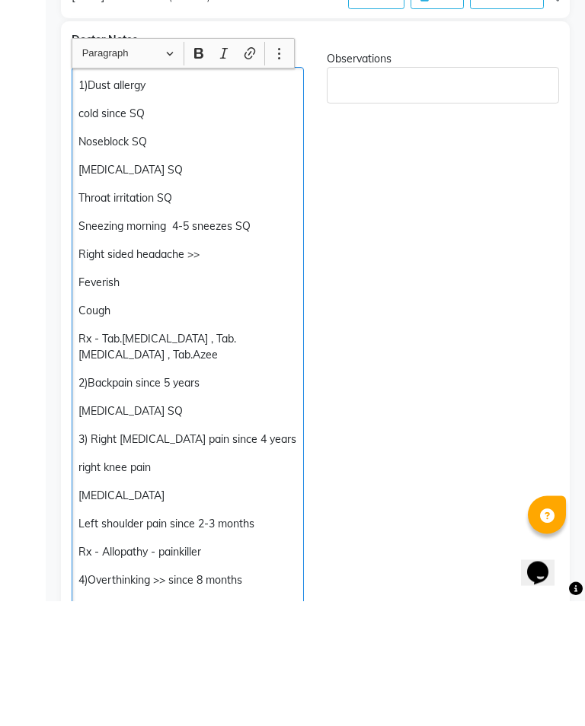
click at [227, 457] on p "Rx - Tab.[MEDICAL_DATA] , Tab.[MEDICAL_DATA] , Tab.Azee" at bounding box center [187, 473] width 218 height 32
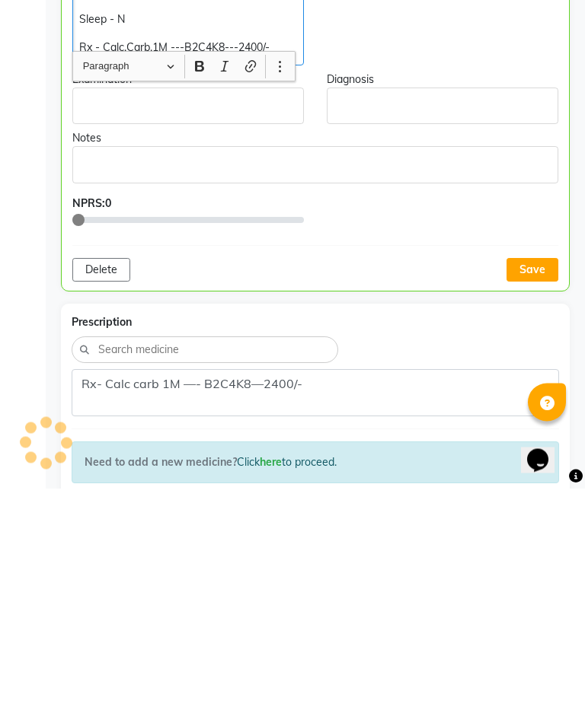
click at [534, 496] on button "Save" at bounding box center [532, 508] width 52 height 24
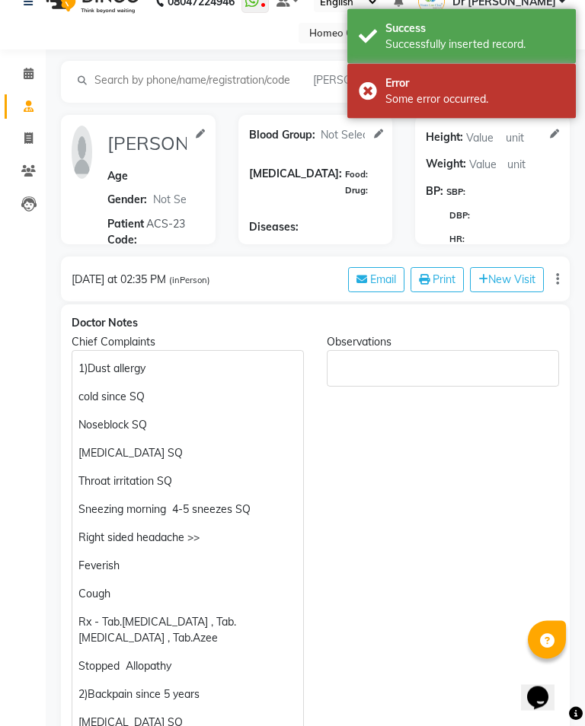
scroll to position [0, 0]
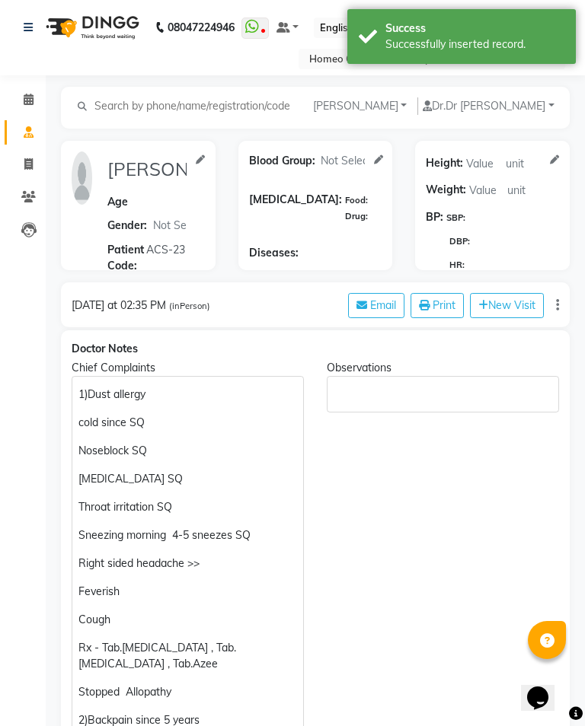
click at [38, 102] on span at bounding box center [28, 100] width 27 height 18
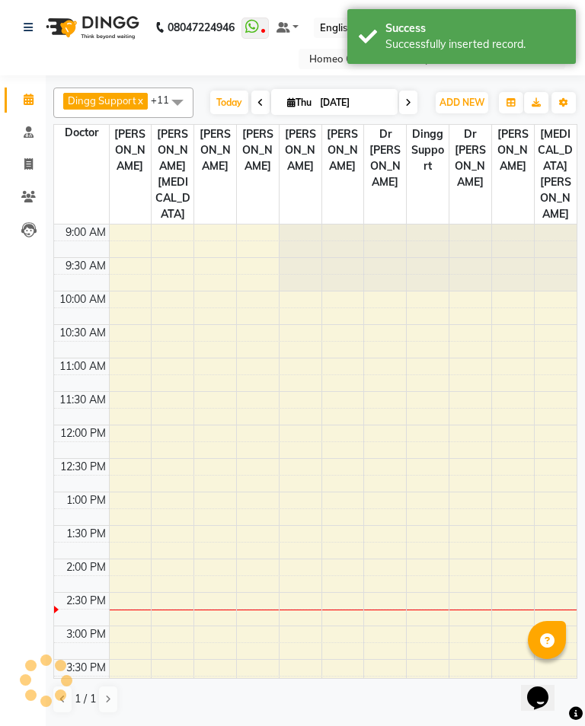
scroll to position [336, 0]
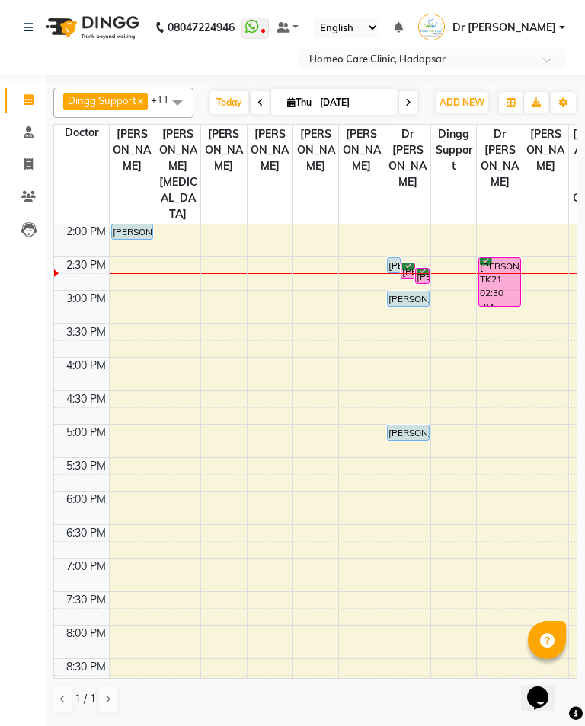
click at [425, 269] on div "[PERSON_NAME], TK23, 02:40 PM-02:55 PM, In Person - Follow Up" at bounding box center [422, 276] width 13 height 14
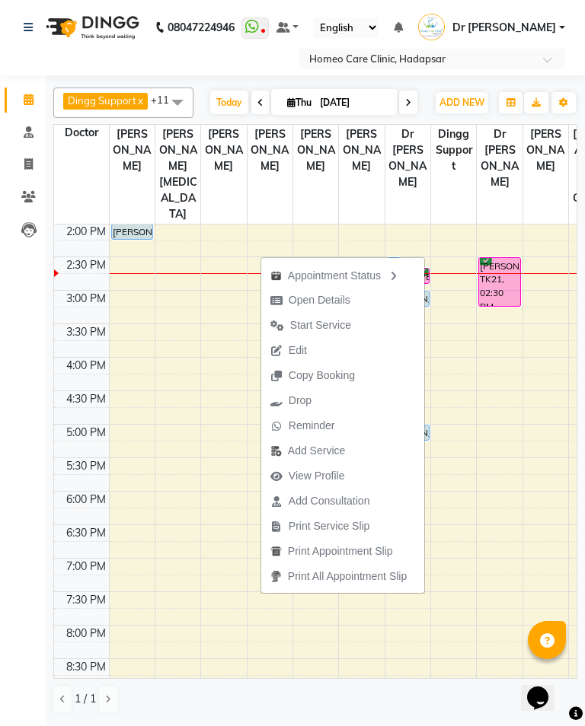
click at [329, 293] on span "Open Details" at bounding box center [319, 300] width 62 height 16
select select "6"
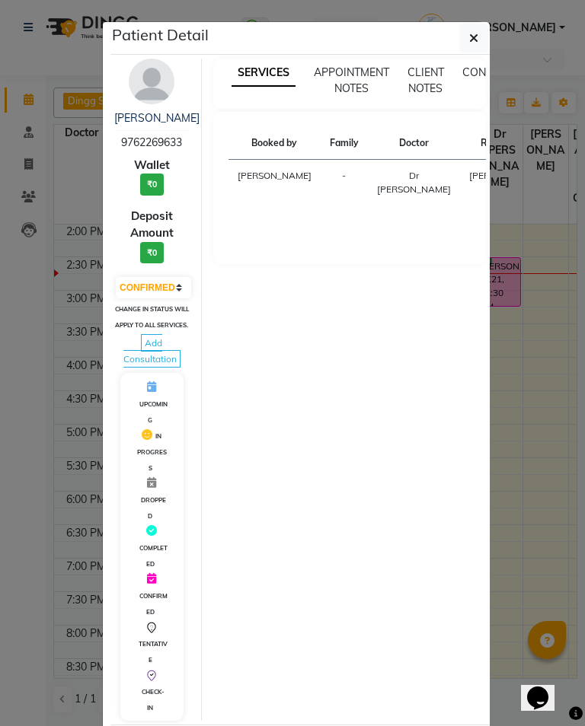
click at [154, 62] on img at bounding box center [152, 82] width 46 height 46
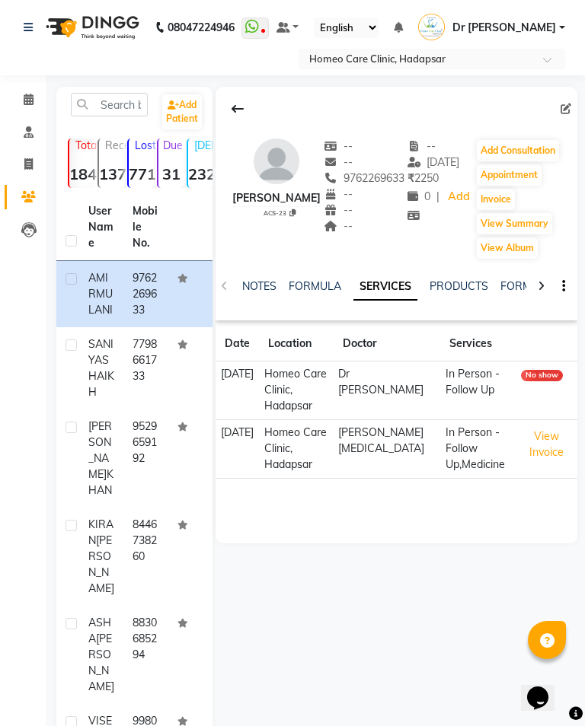
click at [533, 145] on button "Add Consultation" at bounding box center [518, 150] width 82 height 21
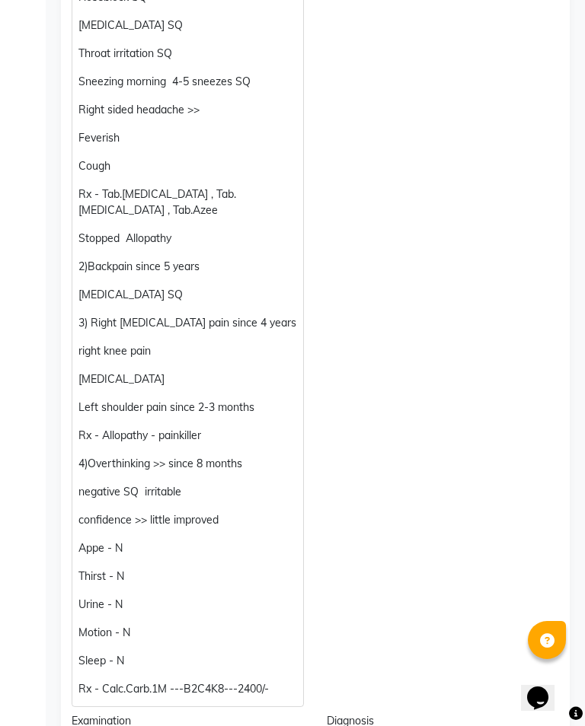
scroll to position [466, 0]
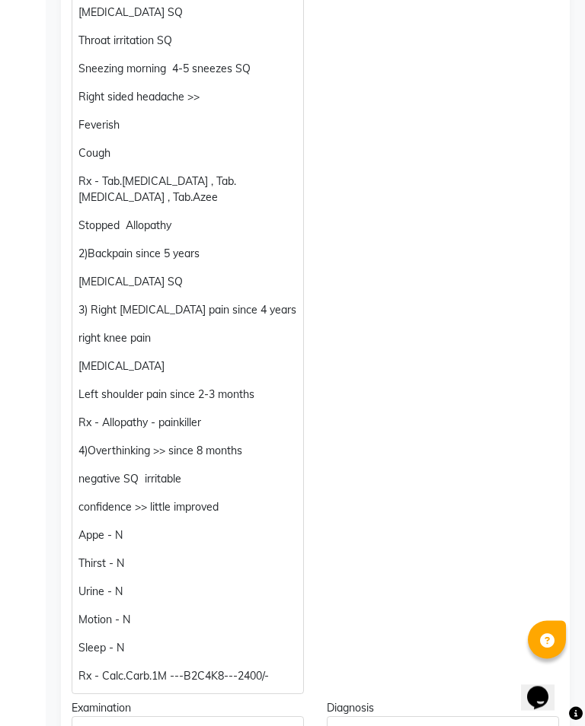
click at [256, 508] on p "confidence >> little improved" at bounding box center [187, 508] width 218 height 16
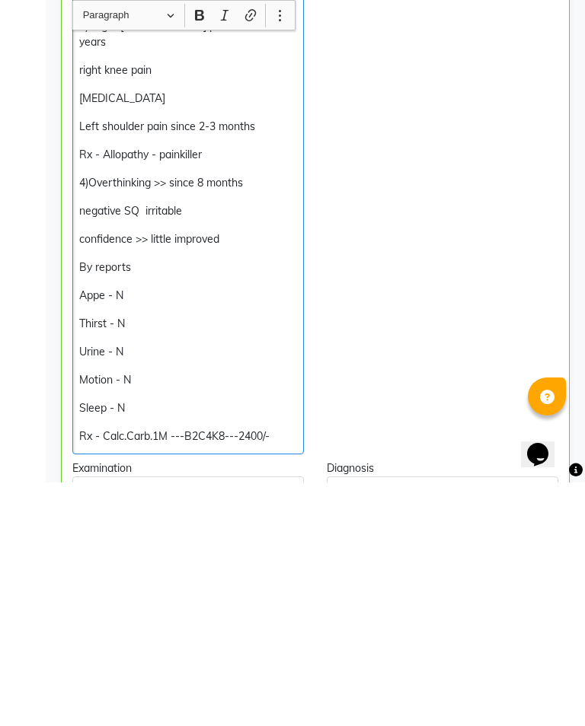
scroll to position [751, 0]
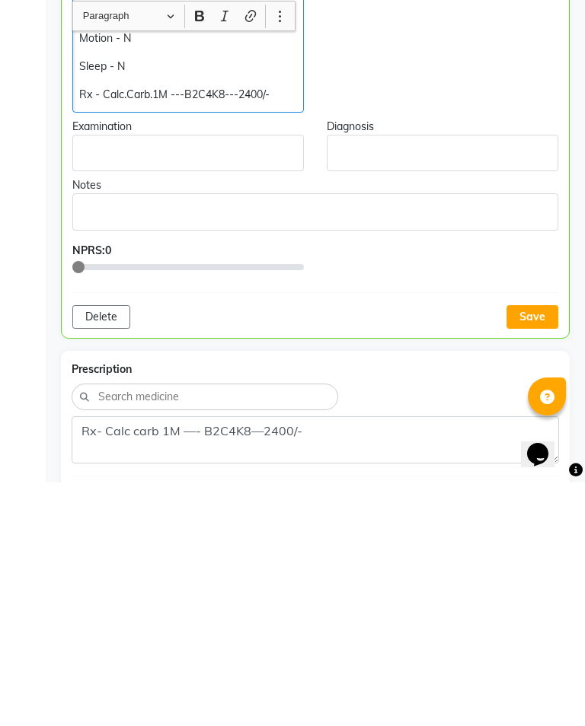
click at [537, 549] on button "Save" at bounding box center [532, 561] width 52 height 24
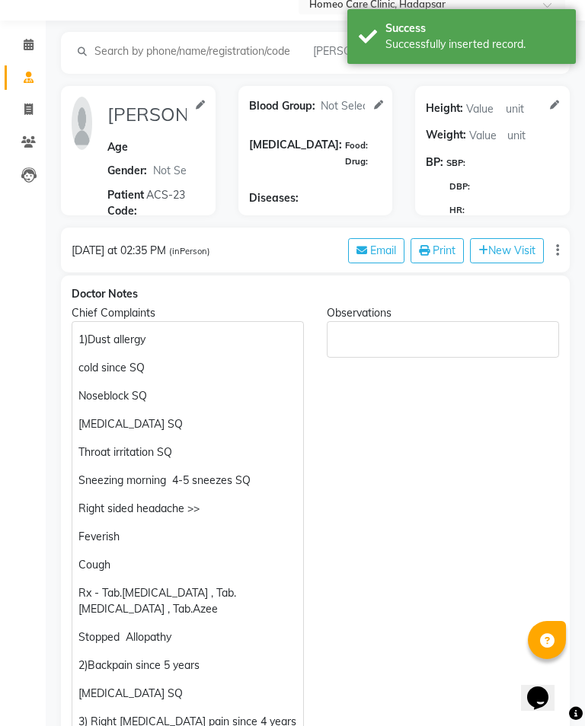
scroll to position [0, 0]
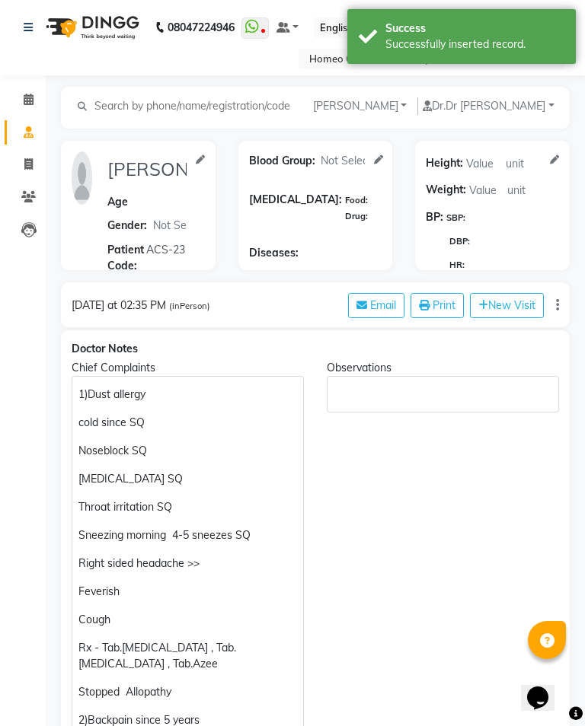
click at [34, 104] on span at bounding box center [28, 100] width 27 height 18
